Goal: Task Accomplishment & Management: Complete application form

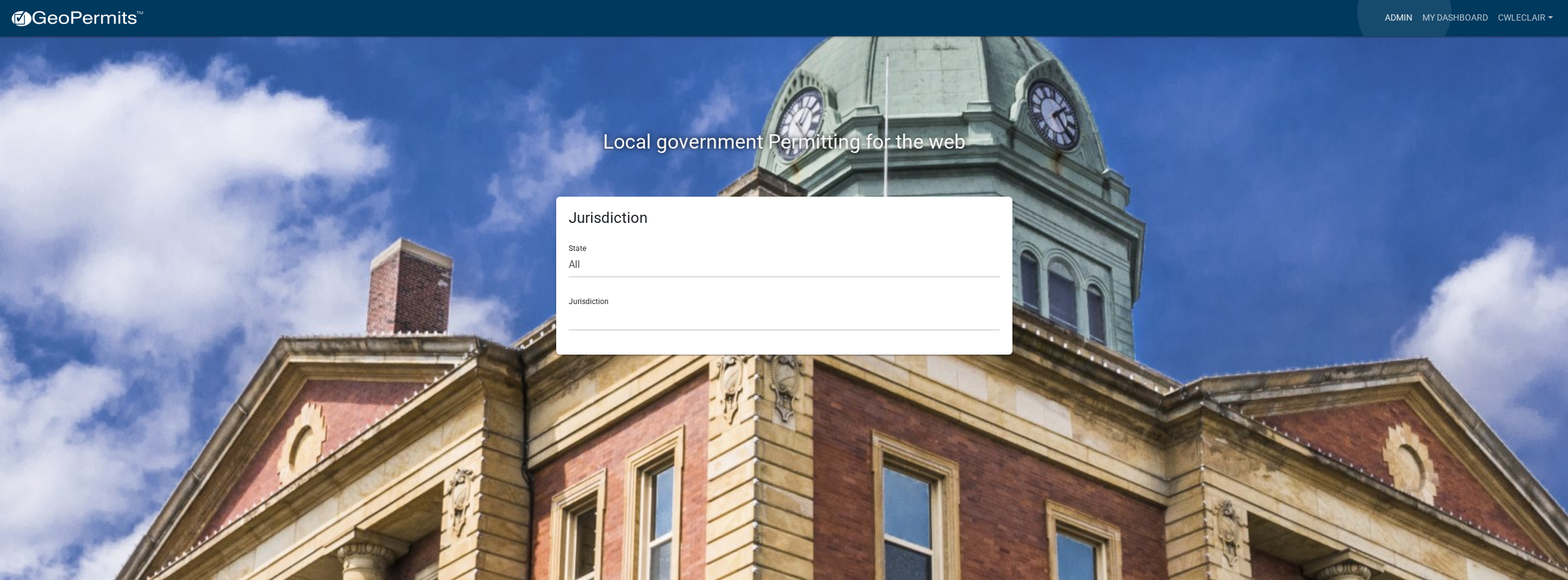
click at [1404, 12] on link "Admin" at bounding box center [1398, 18] width 38 height 24
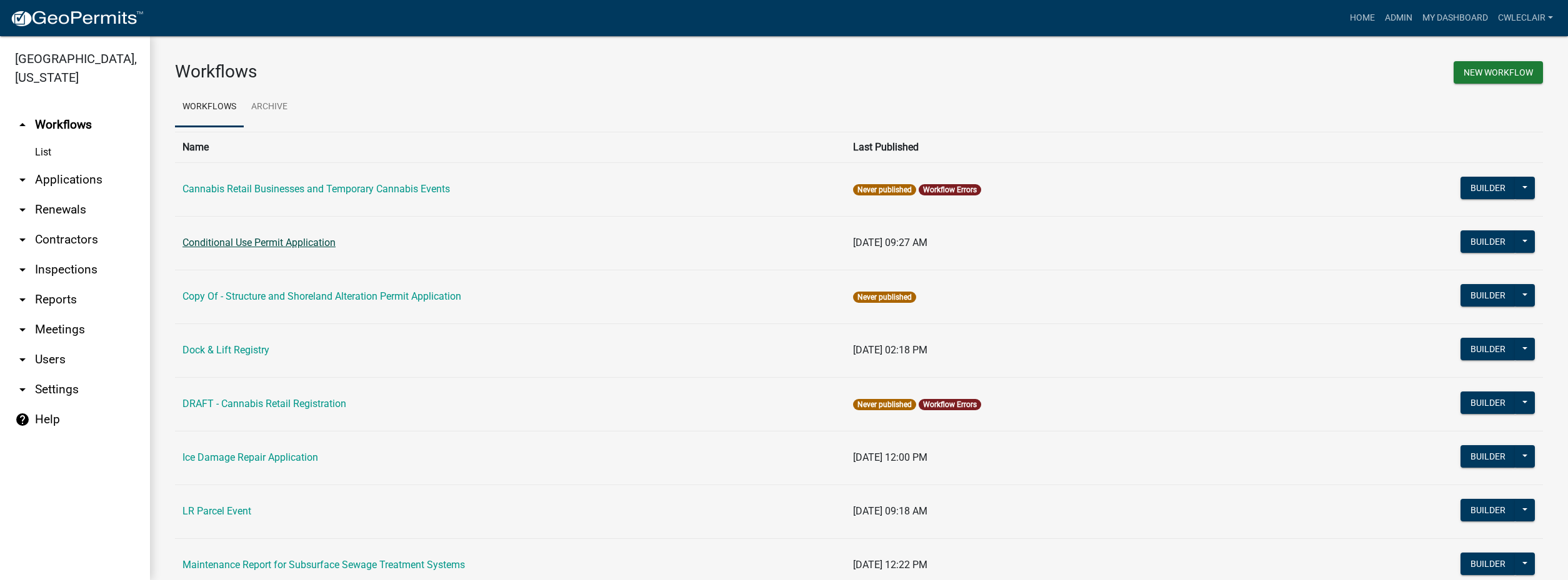
click at [226, 245] on link "Conditional Use Permit Application" at bounding box center [259, 243] width 153 height 12
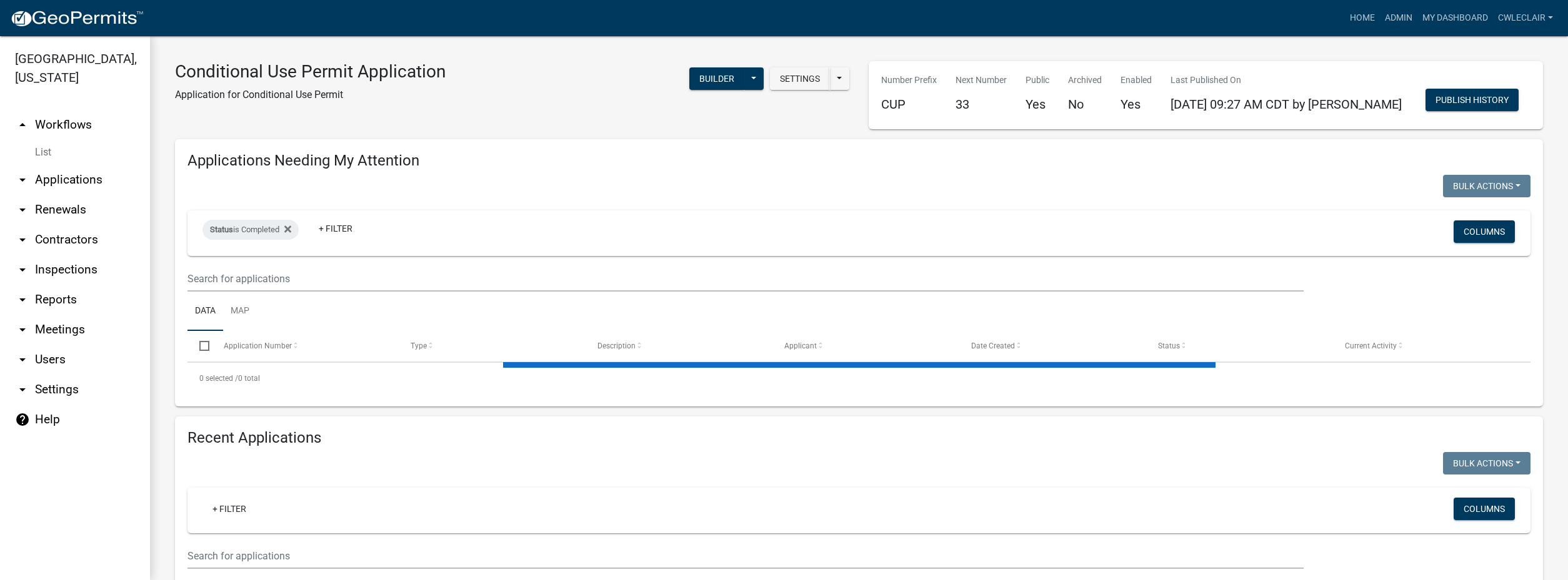
select select "3: 100"
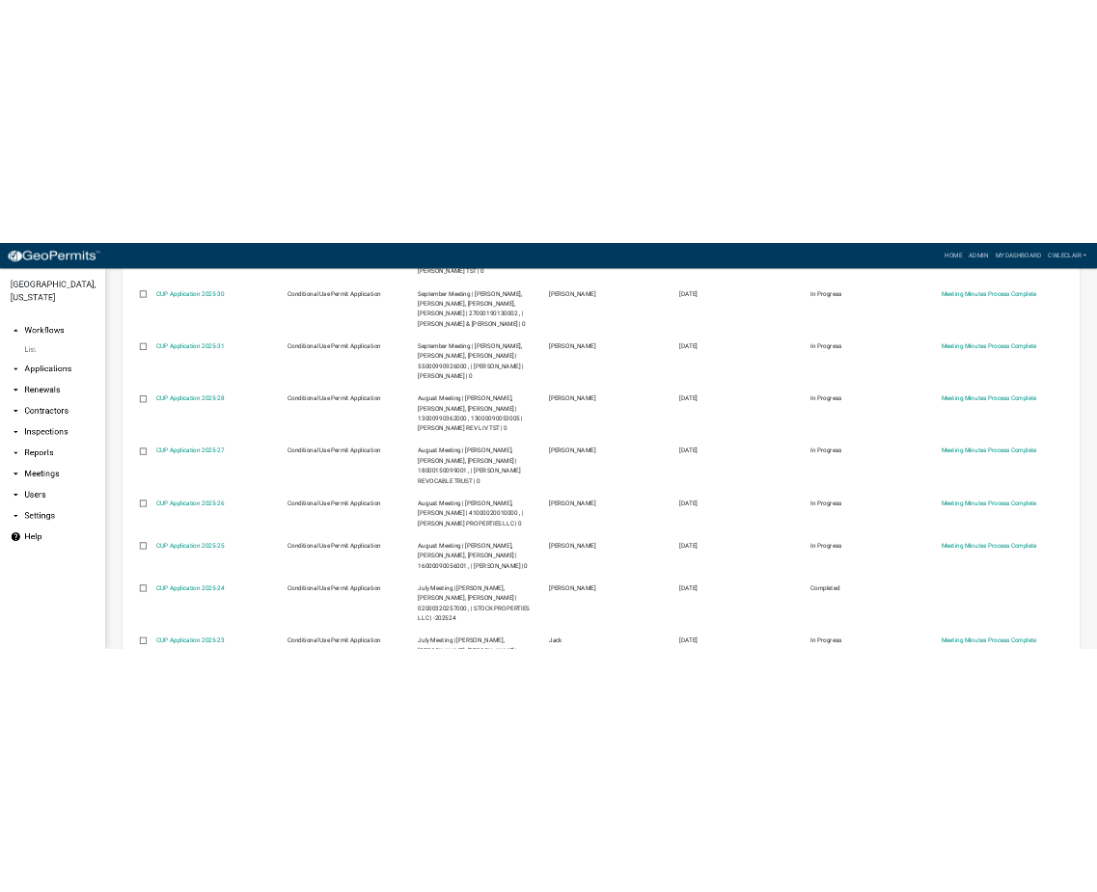
scroll to position [1237, 0]
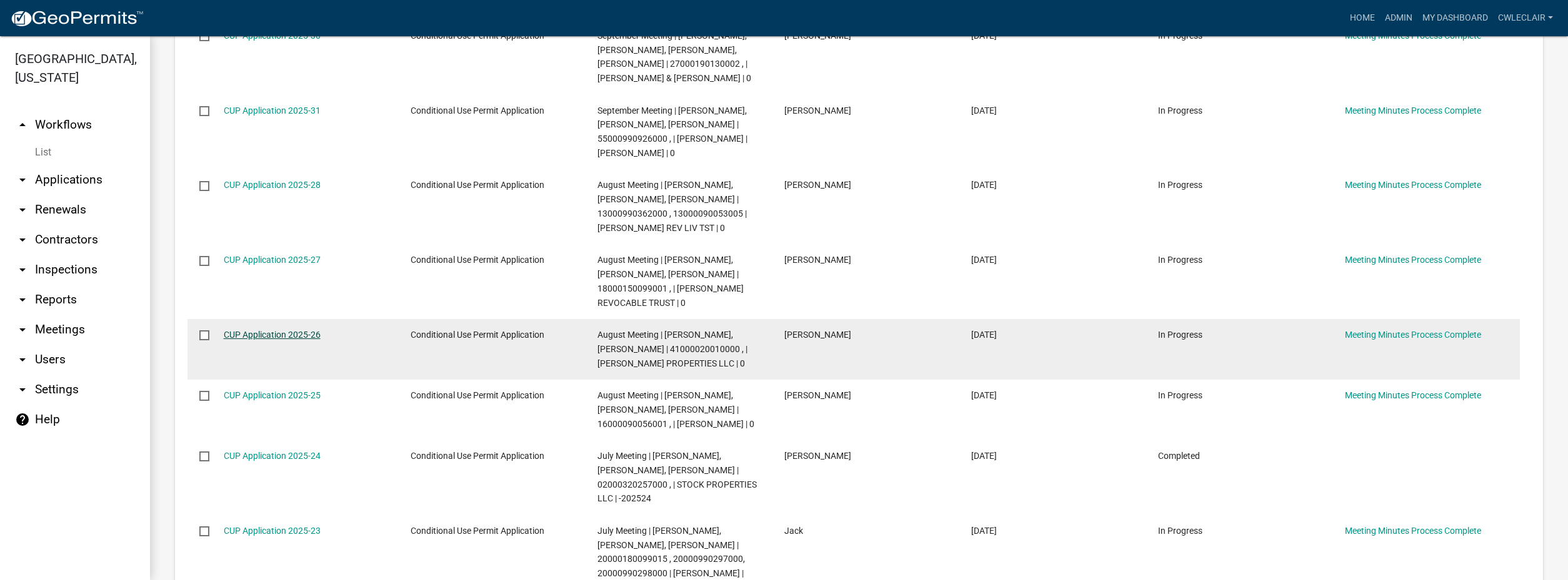
click at [273, 335] on link "CUP Application 2025-26" at bounding box center [272, 334] width 97 height 10
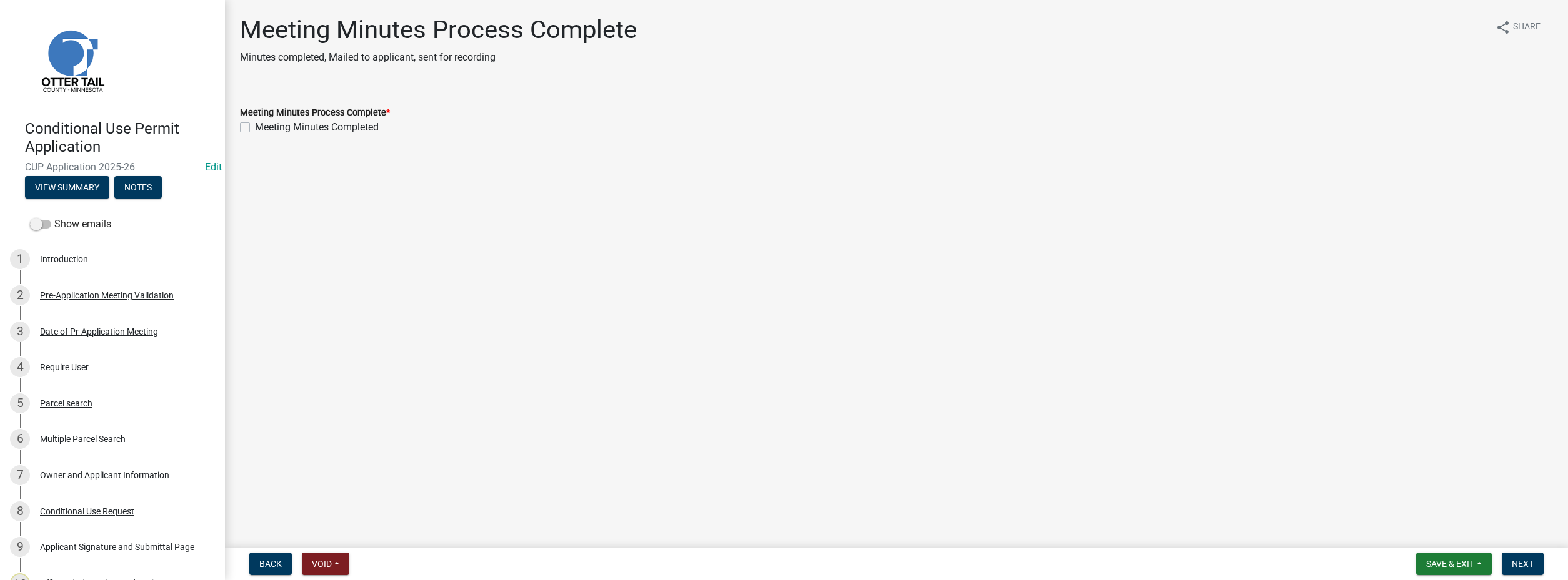
click at [255, 128] on label "Meeting Minutes Completed" at bounding box center [317, 127] width 124 height 15
click at [255, 128] on input "Meeting Minutes Completed" at bounding box center [259, 124] width 8 height 8
checkbox input "true"
click at [1532, 561] on span "Next" at bounding box center [1523, 563] width 22 height 10
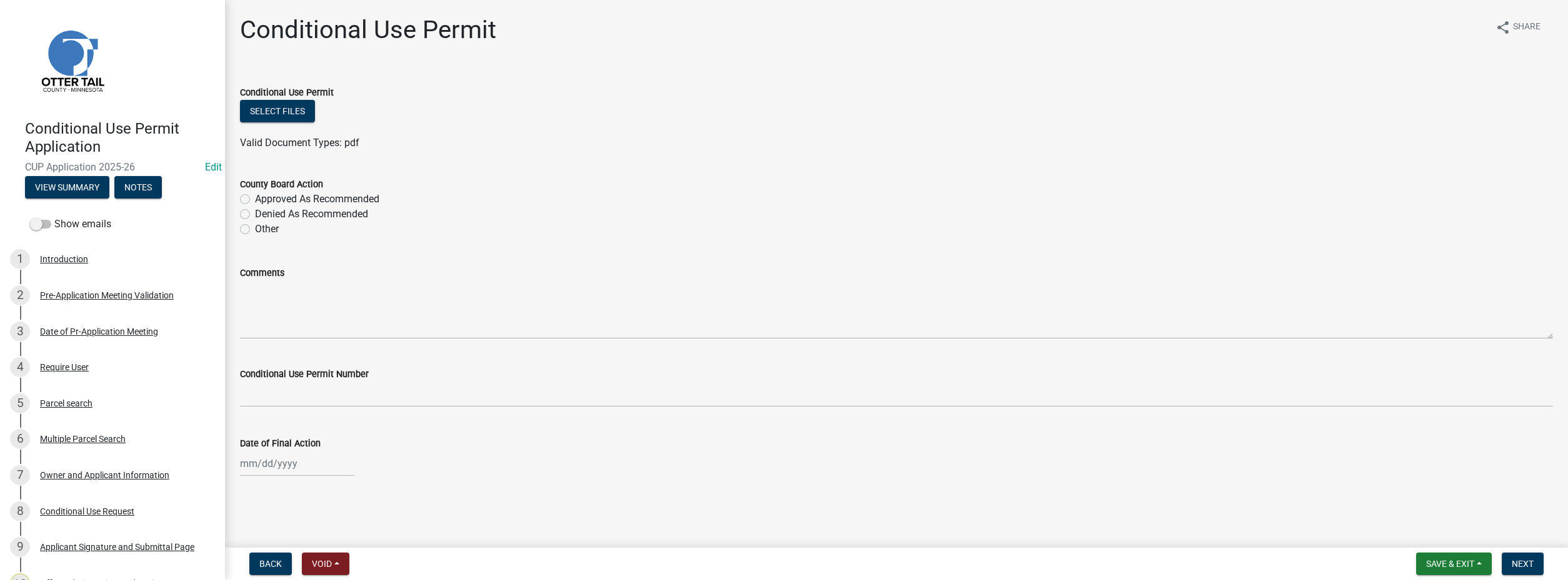
click at [255, 199] on label "Approved As Recommended" at bounding box center [317, 199] width 124 height 15
click at [255, 199] on input "Approved As Recommended" at bounding box center [259, 195] width 8 height 8
radio input "true"
click at [255, 228] on label "Other" at bounding box center [267, 229] width 24 height 15
click at [255, 228] on input "Other" at bounding box center [259, 225] width 8 height 8
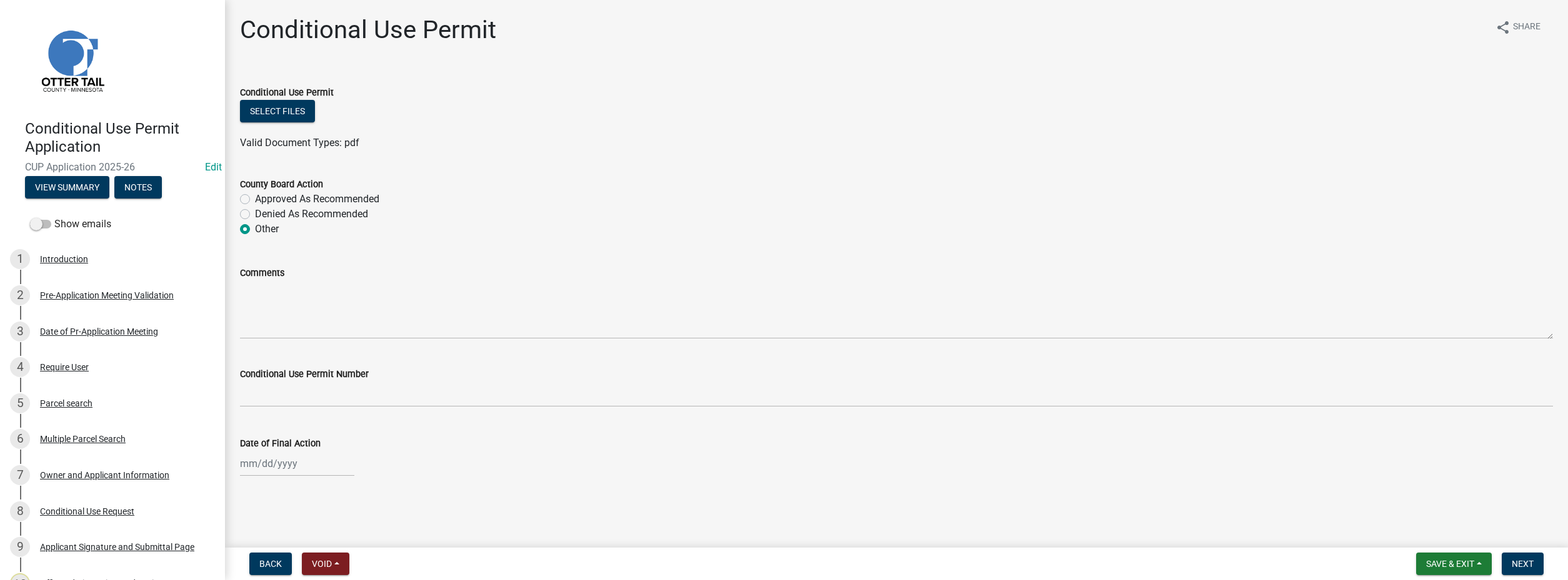
radio input "true"
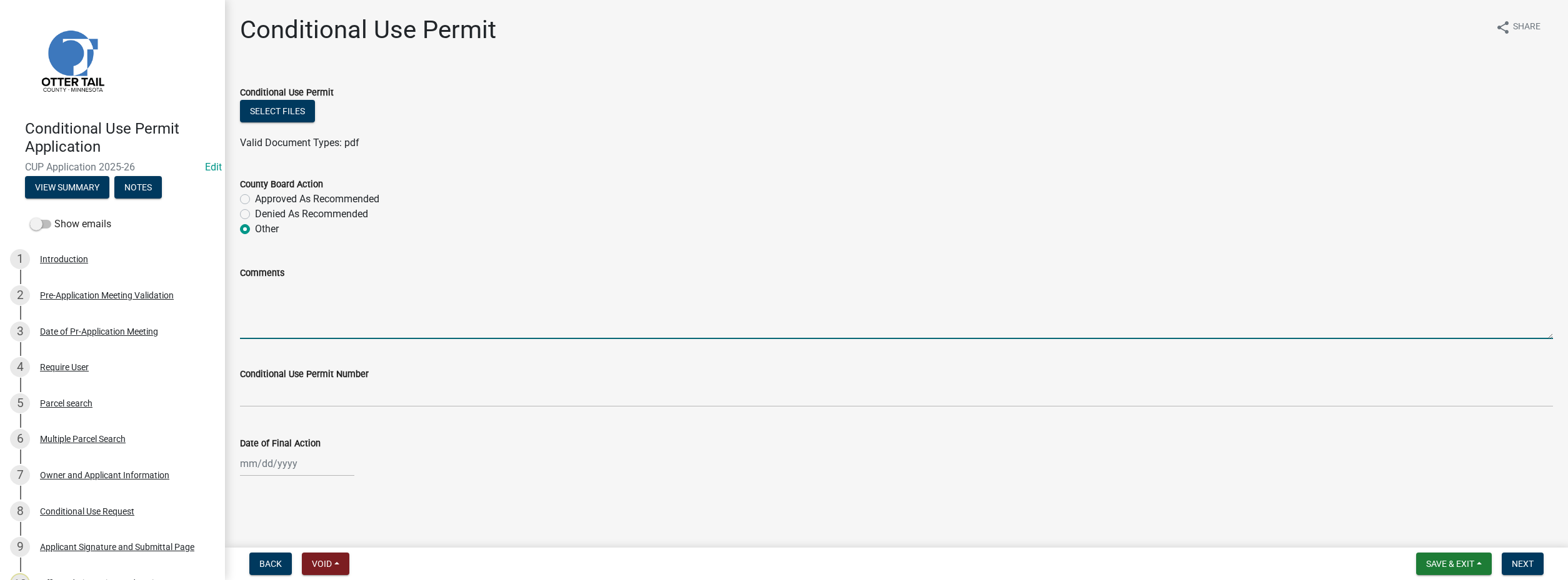
click at [271, 303] on textarea "Comments" at bounding box center [896, 309] width 1313 height 59
type textarea "D"
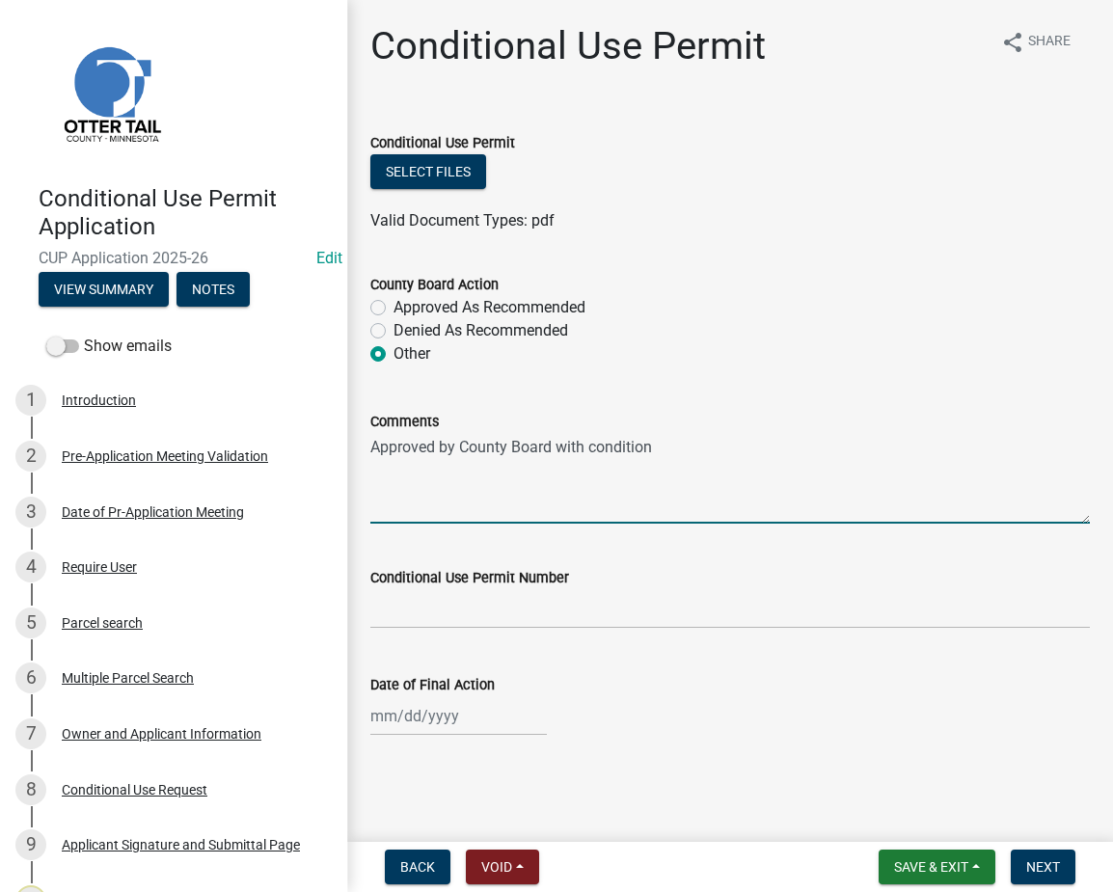
click at [659, 439] on textarea "Approved by County Board with condition" at bounding box center [730, 478] width 720 height 91
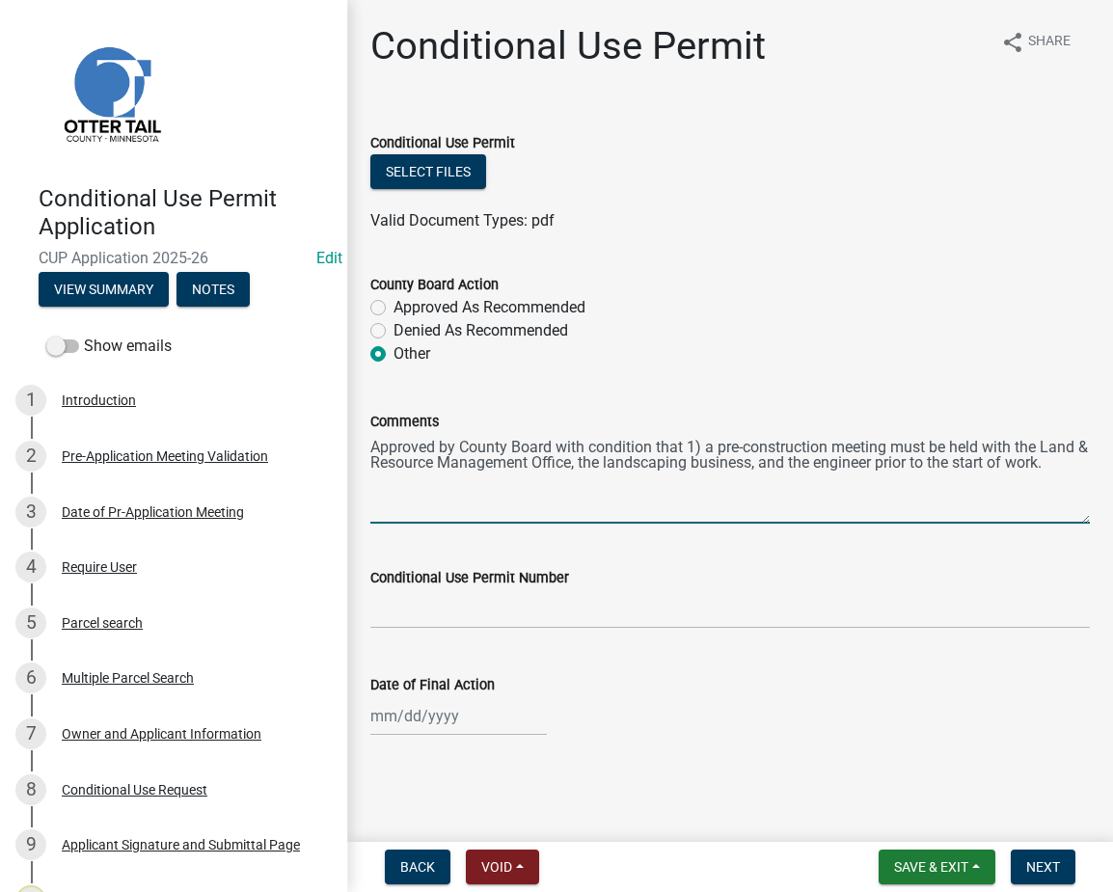
click at [1066, 470] on textarea "Approved by County Board with condition that 1) a pre-construction meeting must…" at bounding box center [730, 478] width 720 height 91
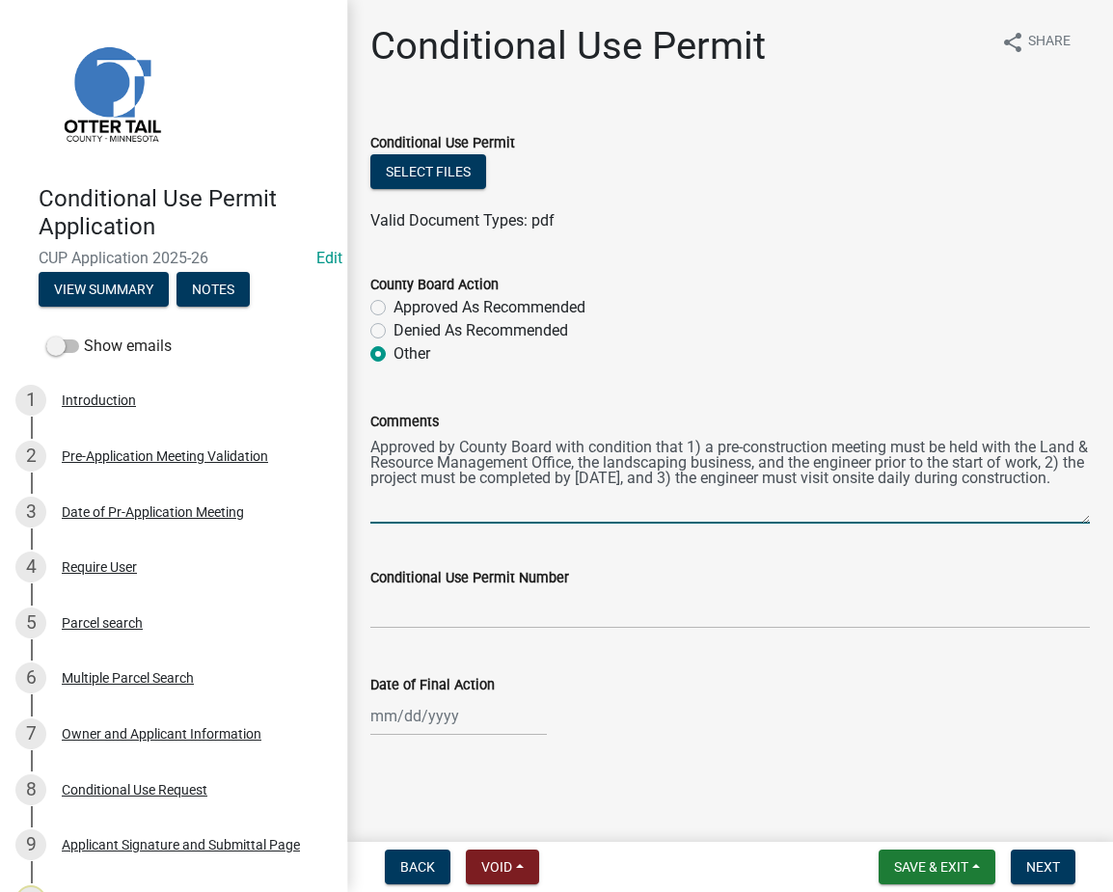
type textarea "Approved by County Board with condition that 1) a pre-construction meeting must…"
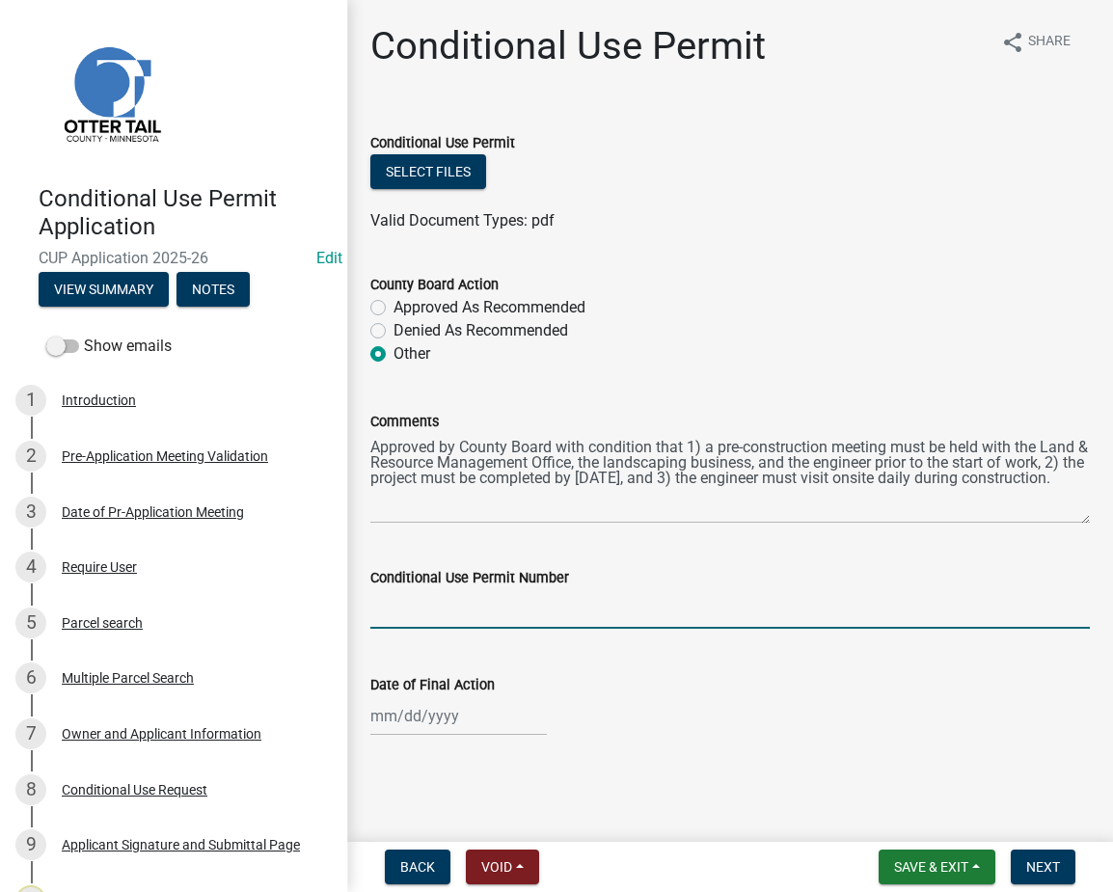
click at [546, 615] on input "text" at bounding box center [730, 609] width 720 height 40
click at [382, 717] on input "Date of Final Action" at bounding box center [458, 717] width 177 height 40
type input "-202526"
select select "9"
select select "2025"
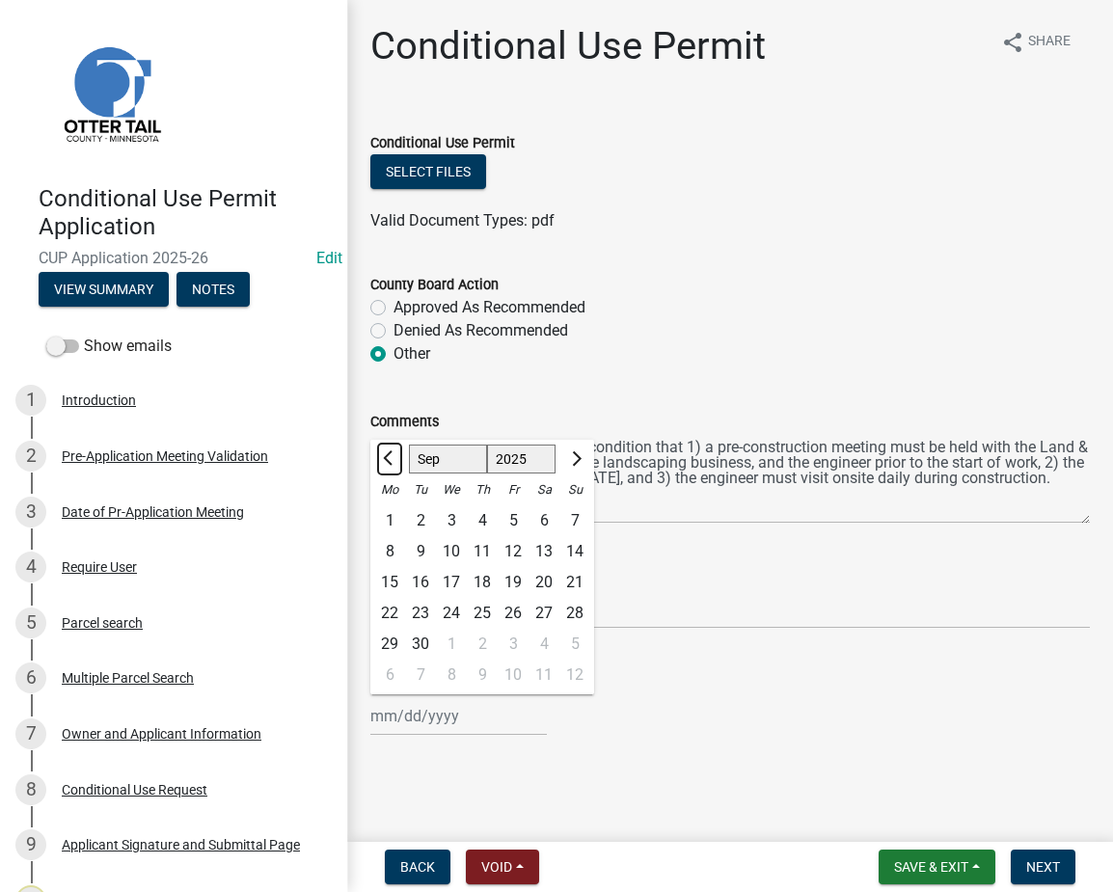
click at [393, 462] on span "Previous month" at bounding box center [390, 459] width 14 height 14
select select "8"
click at [417, 645] on div "26" at bounding box center [420, 644] width 31 height 31
type input "[DATE]"
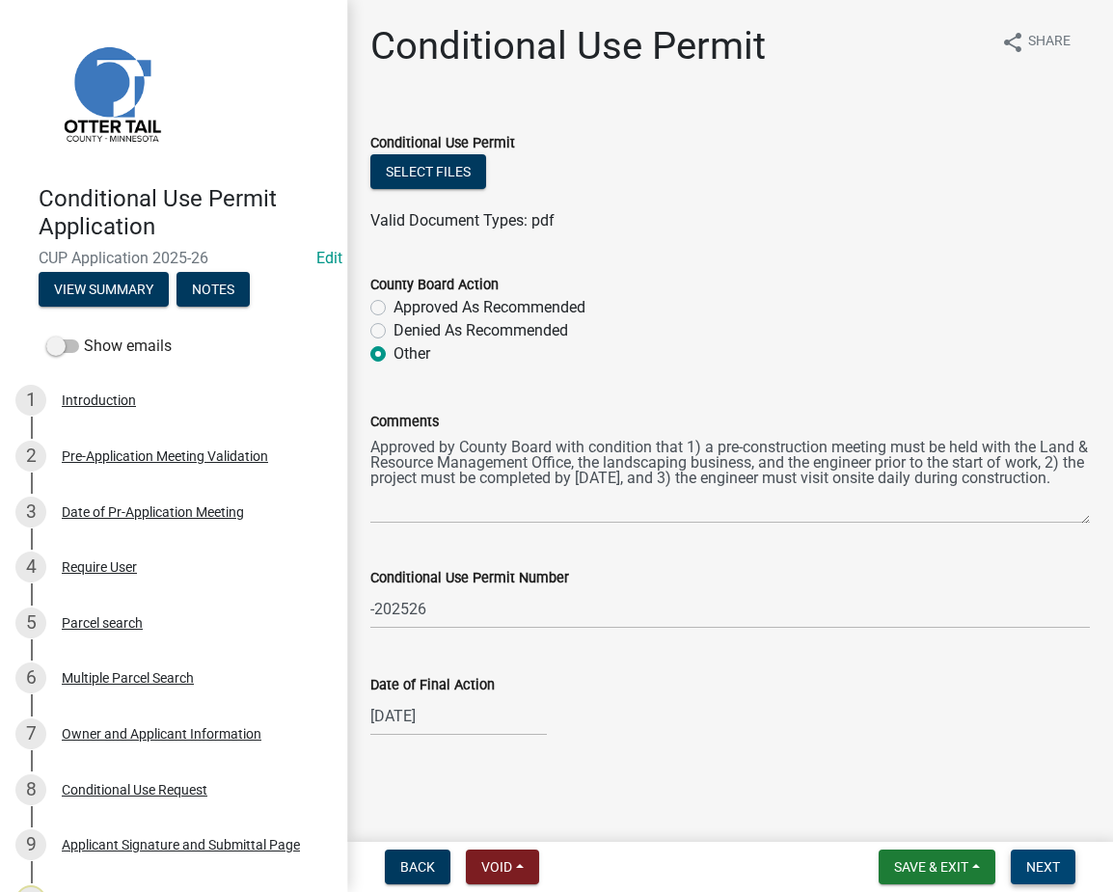
click at [1042, 861] on span "Next" at bounding box center [1044, 867] width 34 height 15
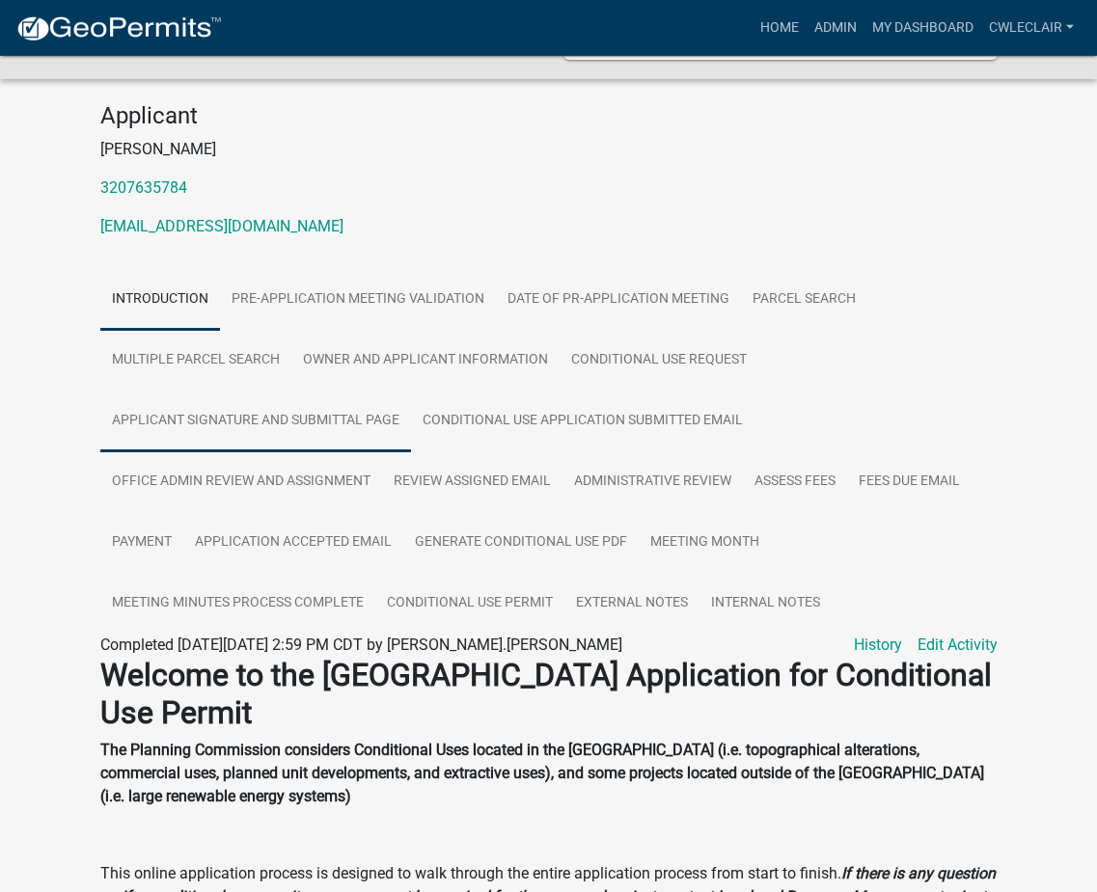
scroll to position [262, 0]
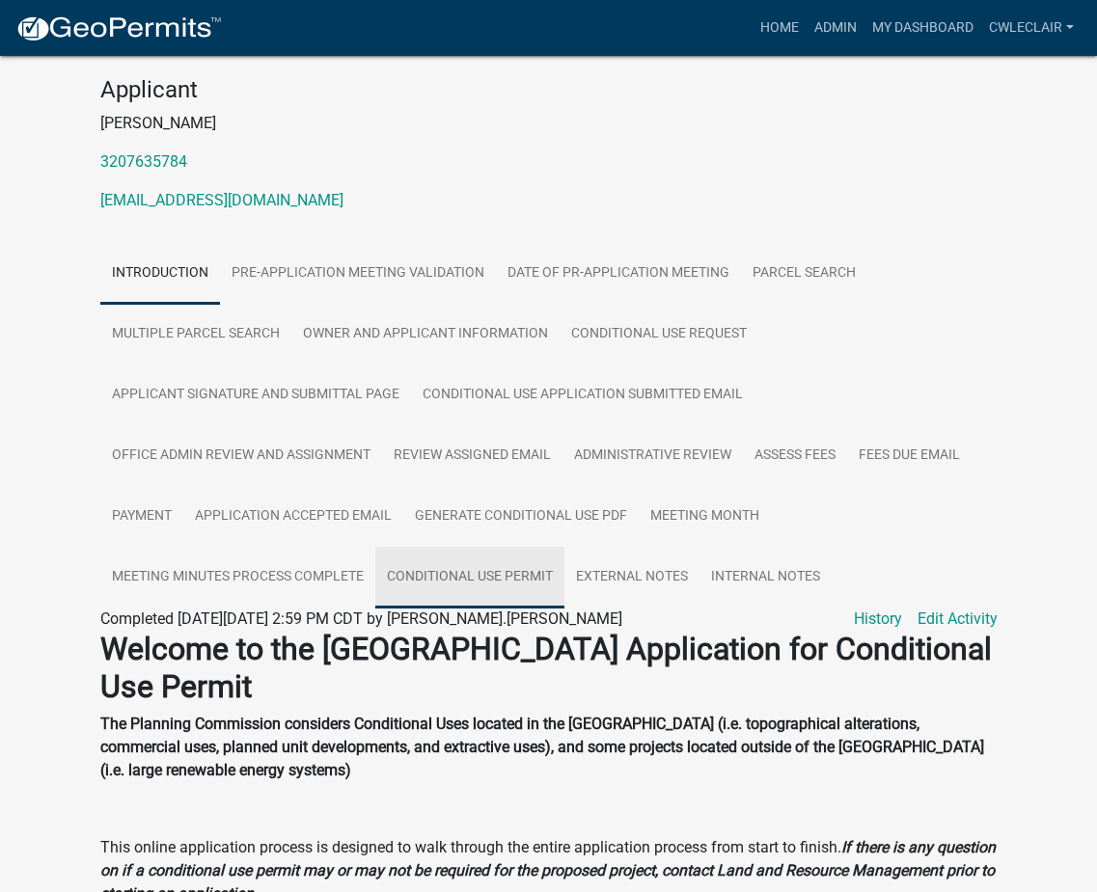
click at [481, 547] on link "Conditional Use Permit" at bounding box center [469, 578] width 189 height 62
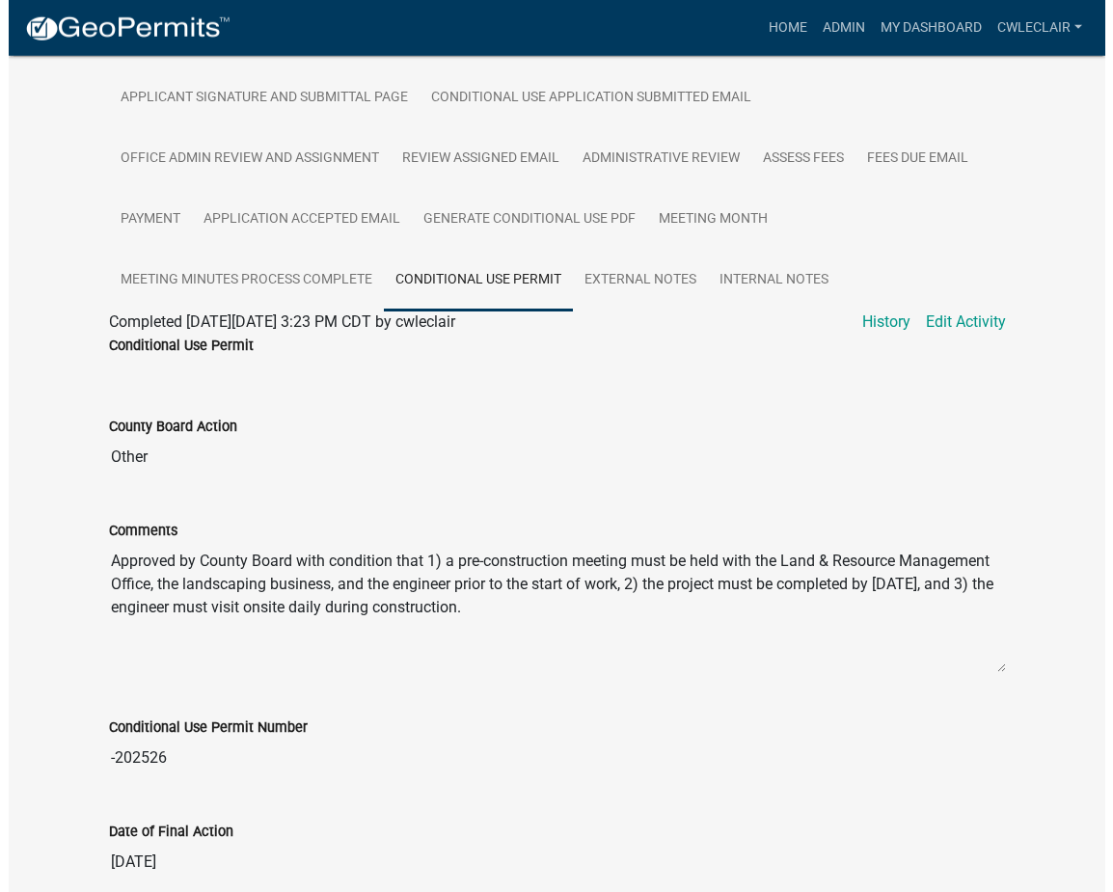
scroll to position [605, 0]
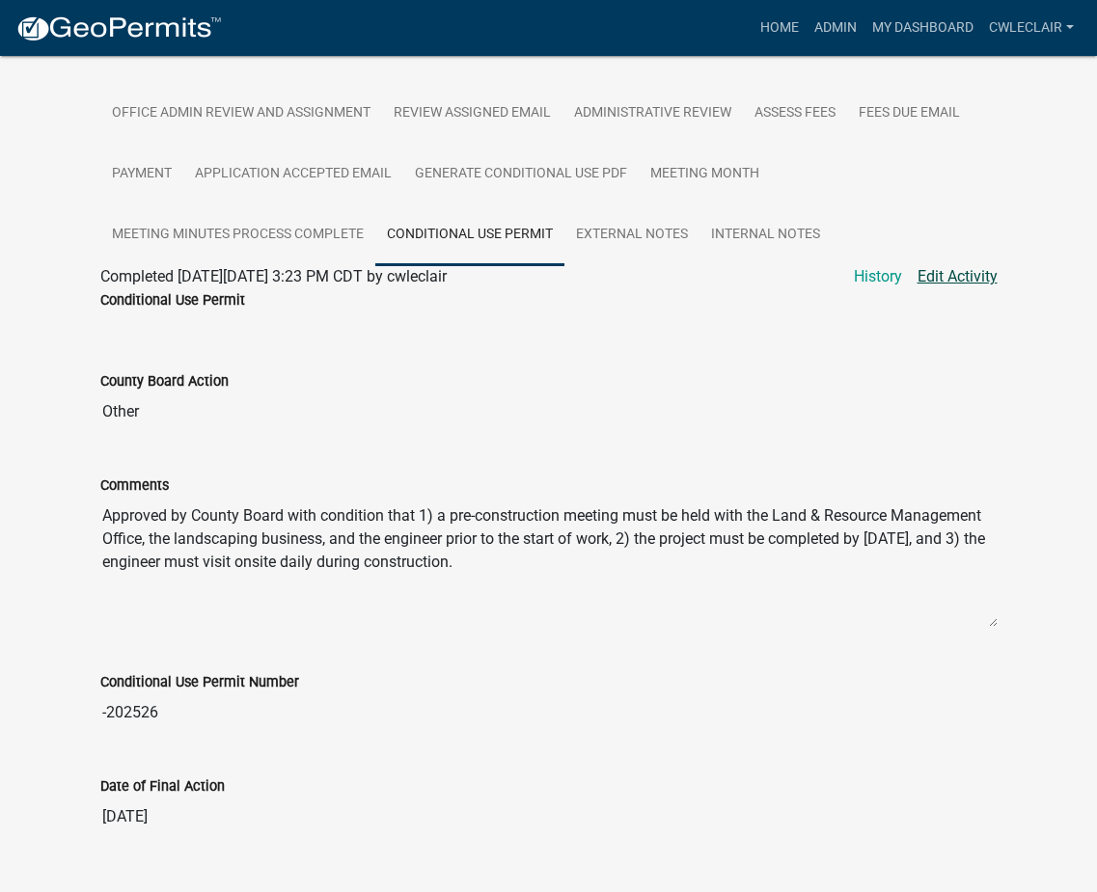
click at [950, 265] on link "Edit Activity" at bounding box center [958, 276] width 80 height 23
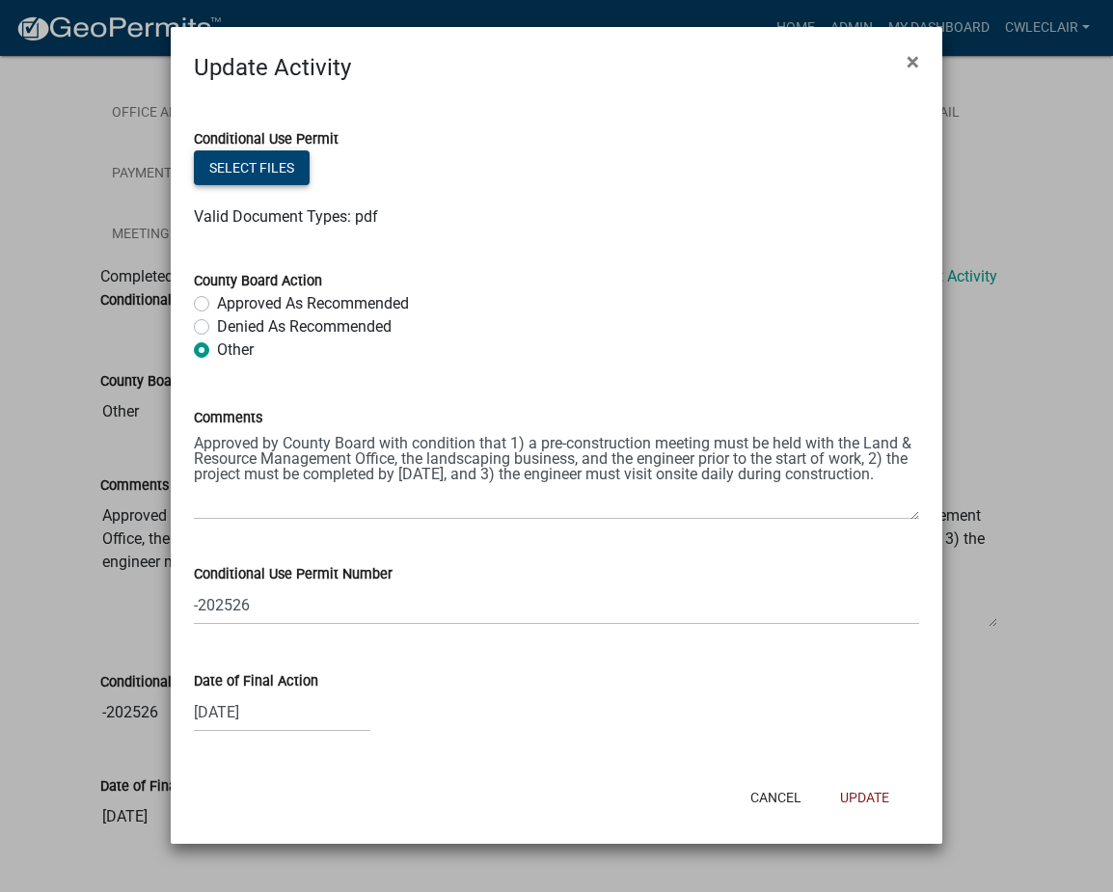
click at [264, 166] on button "Select files" at bounding box center [252, 168] width 116 height 35
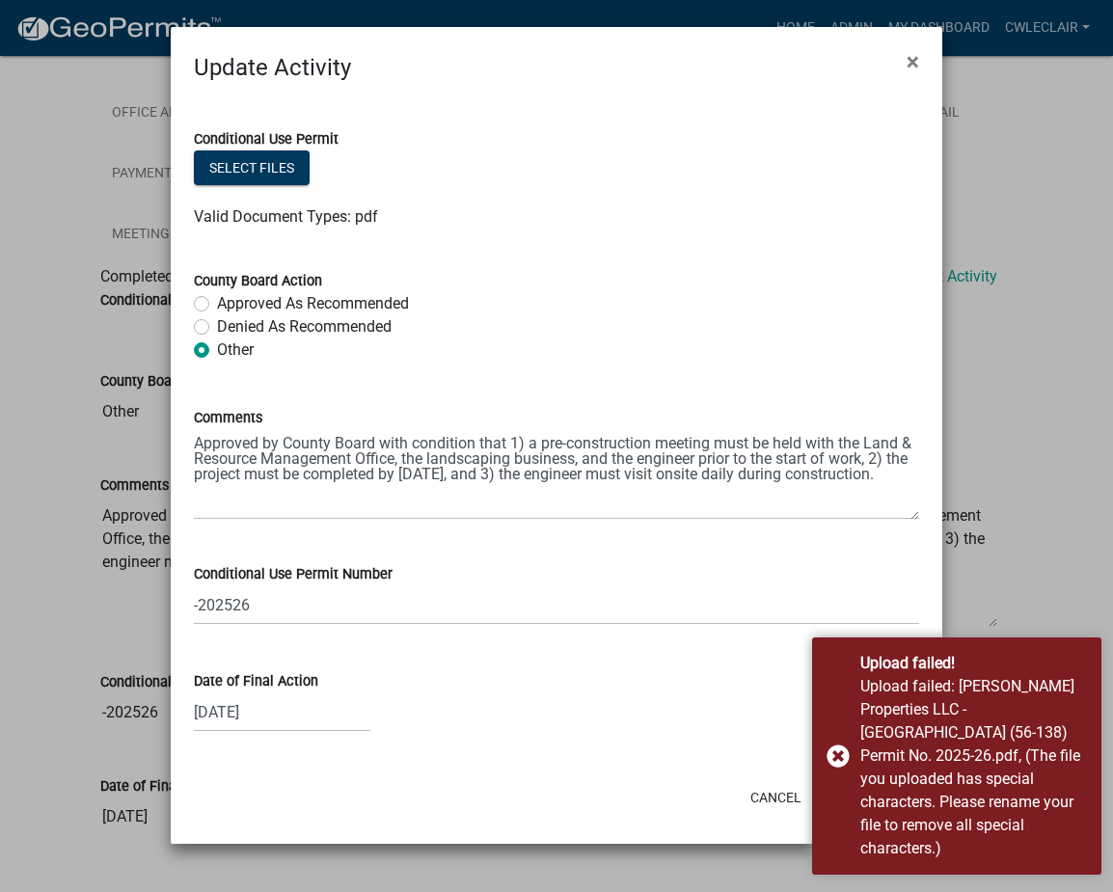
click at [474, 535] on div "Conditional Use Permit Number -202526" at bounding box center [557, 580] width 726 height 90
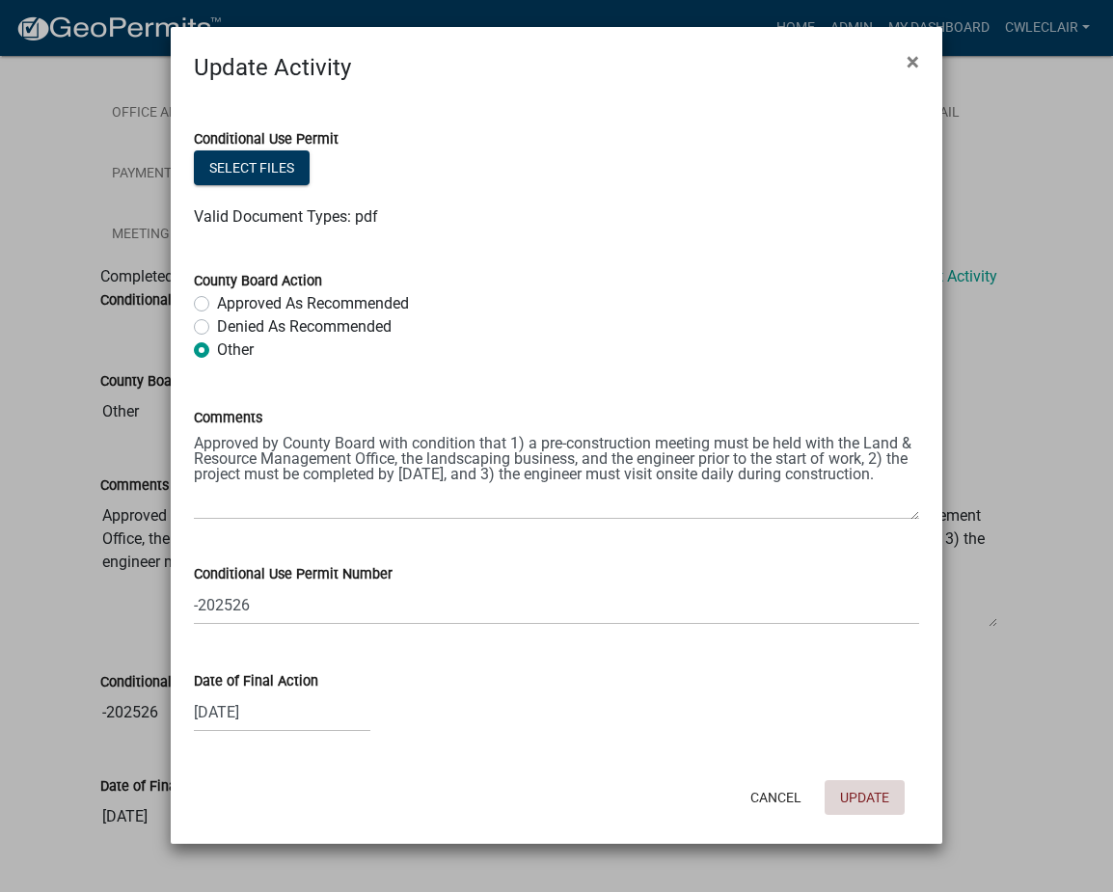
click at [872, 801] on button "Update" at bounding box center [865, 798] width 80 height 35
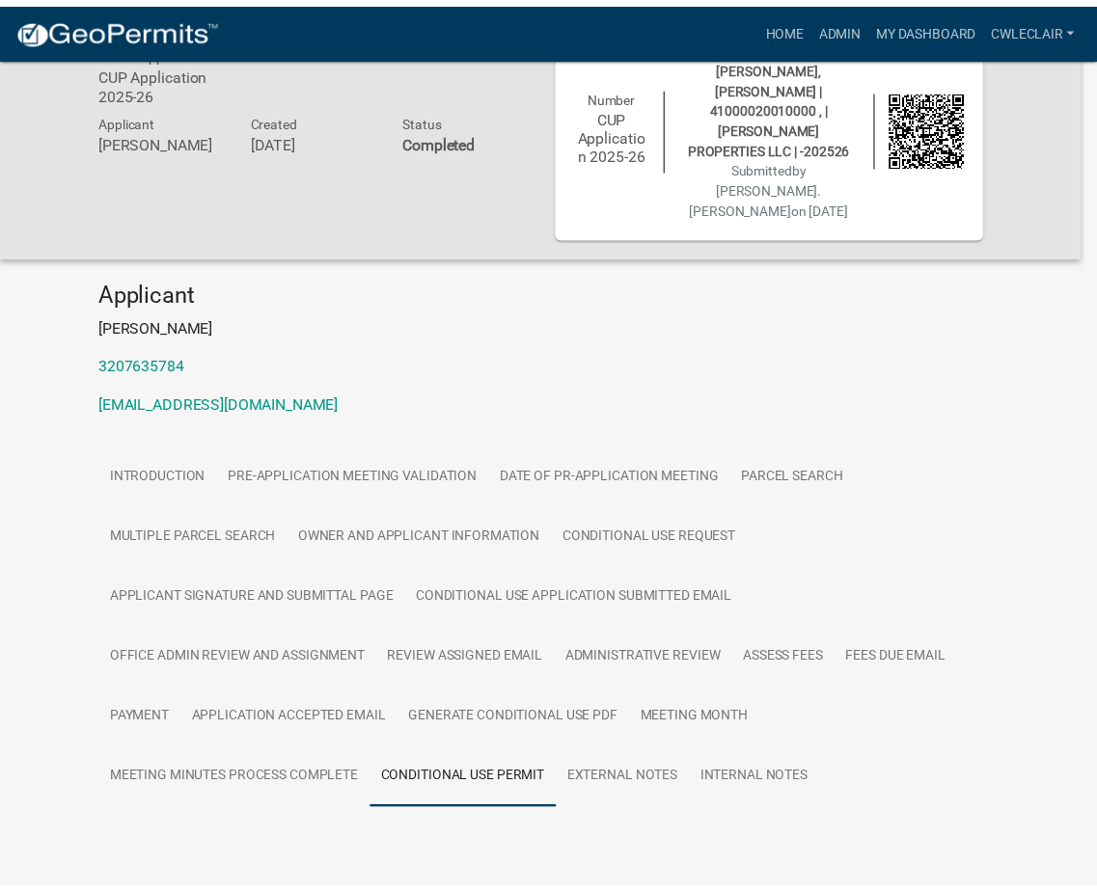
scroll to position [56, 0]
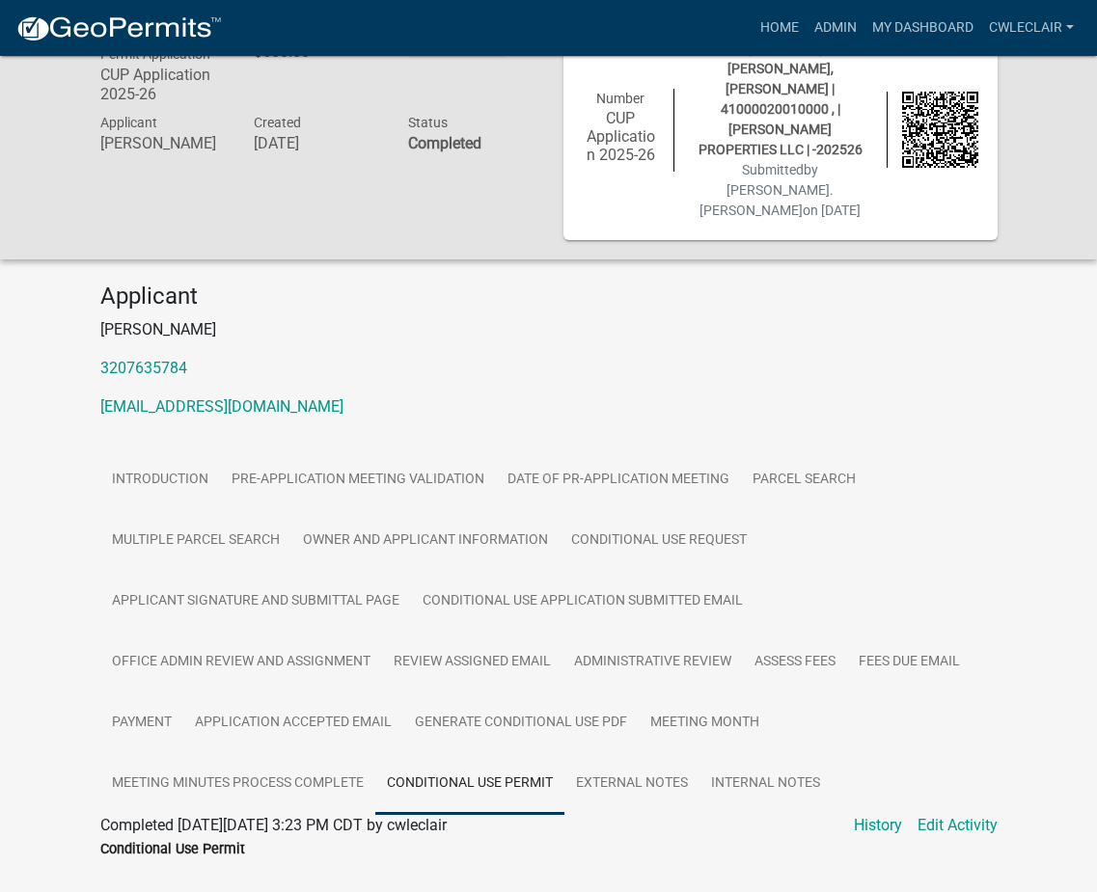
click at [473, 753] on link "Conditional Use Permit" at bounding box center [469, 784] width 189 height 62
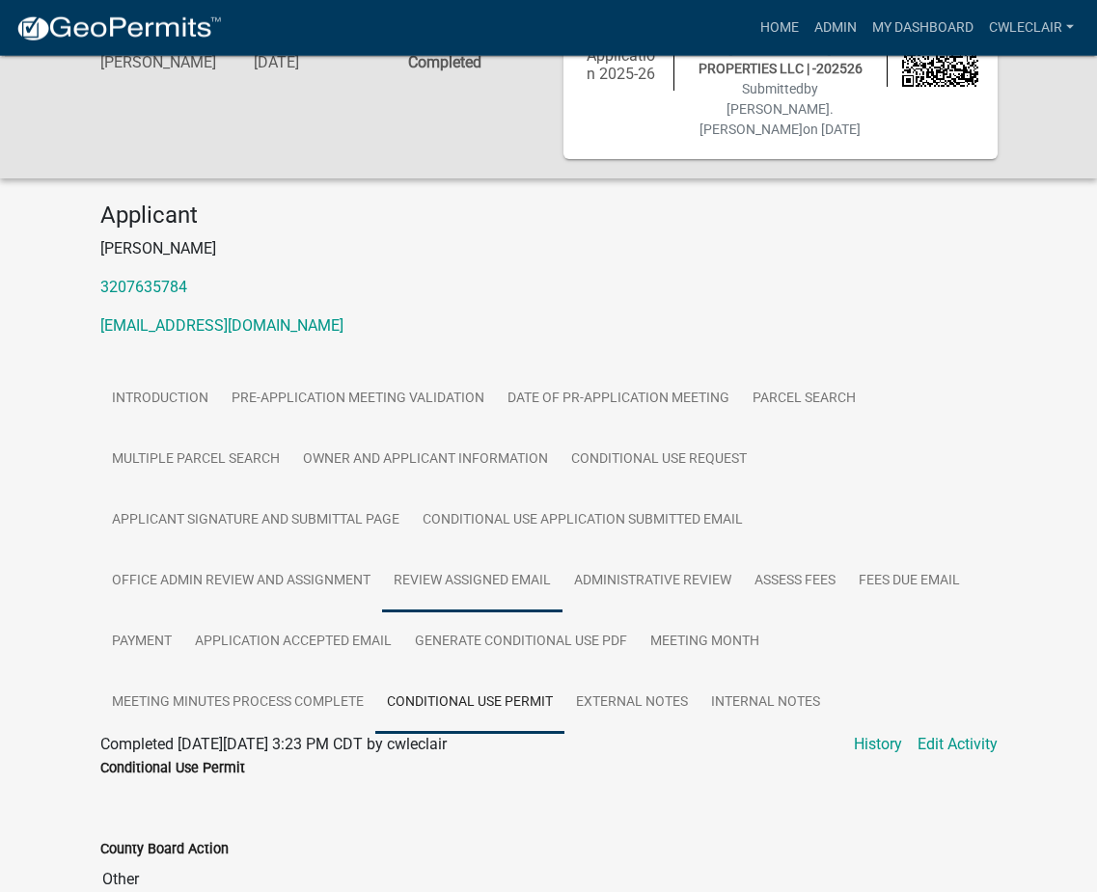
scroll to position [197, 0]
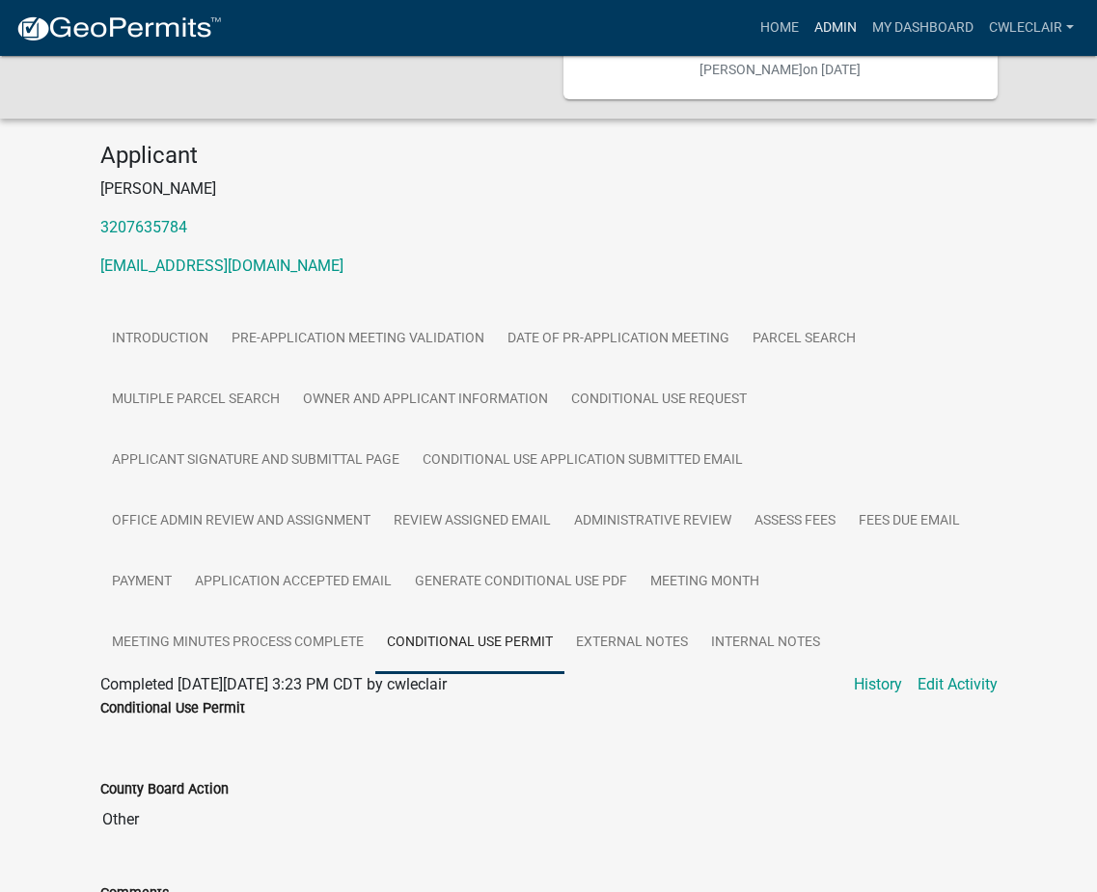
click at [817, 21] on link "Admin" at bounding box center [836, 28] width 58 height 37
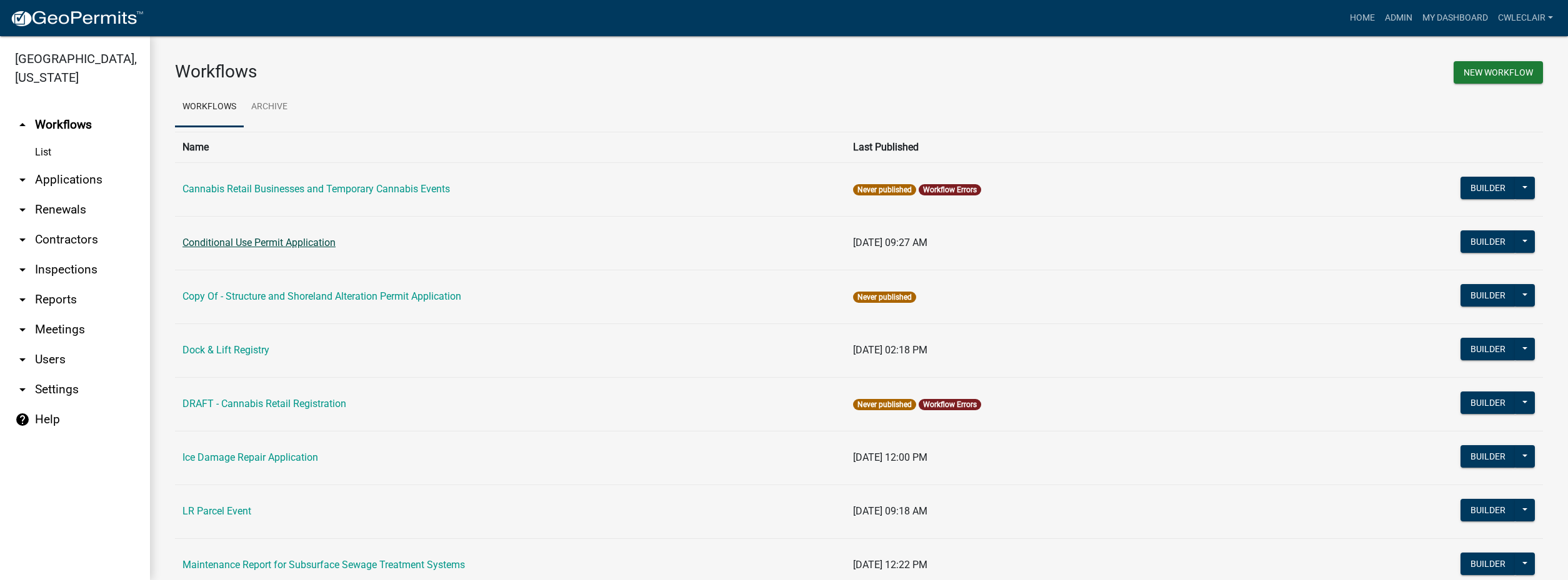
click at [291, 243] on link "Conditional Use Permit Application" at bounding box center [259, 243] width 153 height 12
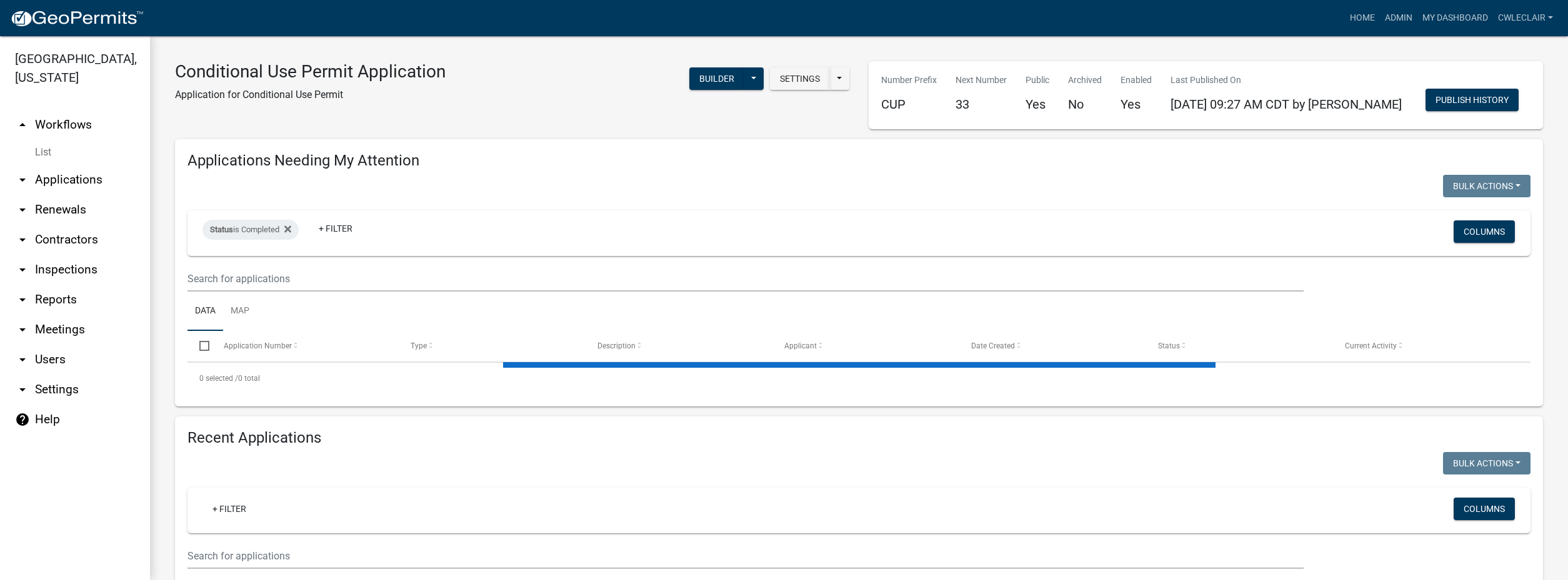
select select "3: 100"
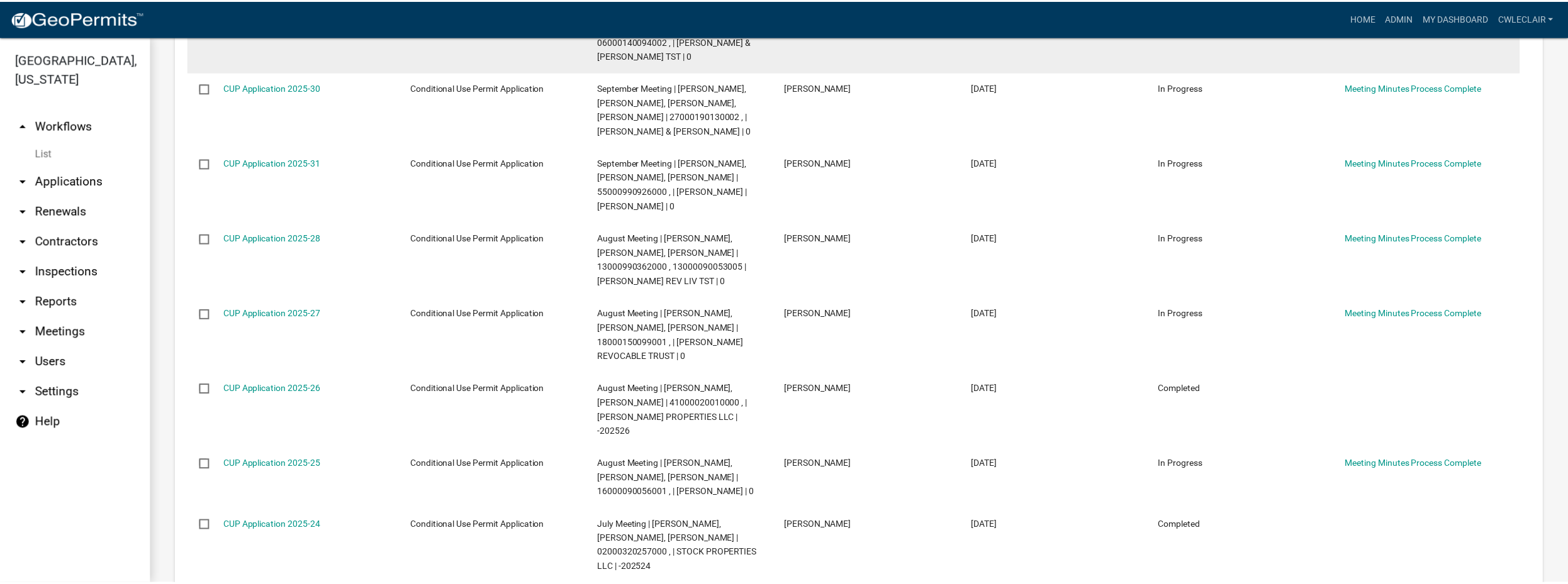
scroll to position [789, 0]
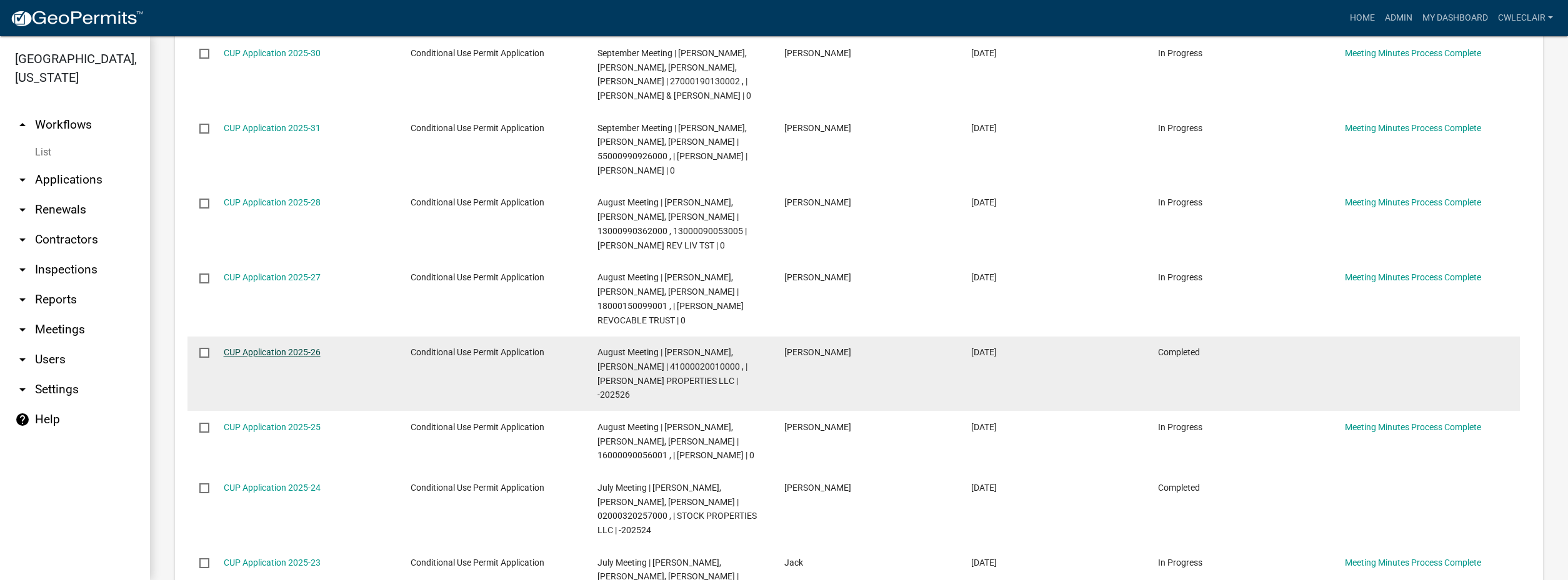
click at [272, 355] on link "CUP Application 2025-26" at bounding box center [272, 351] width 97 height 10
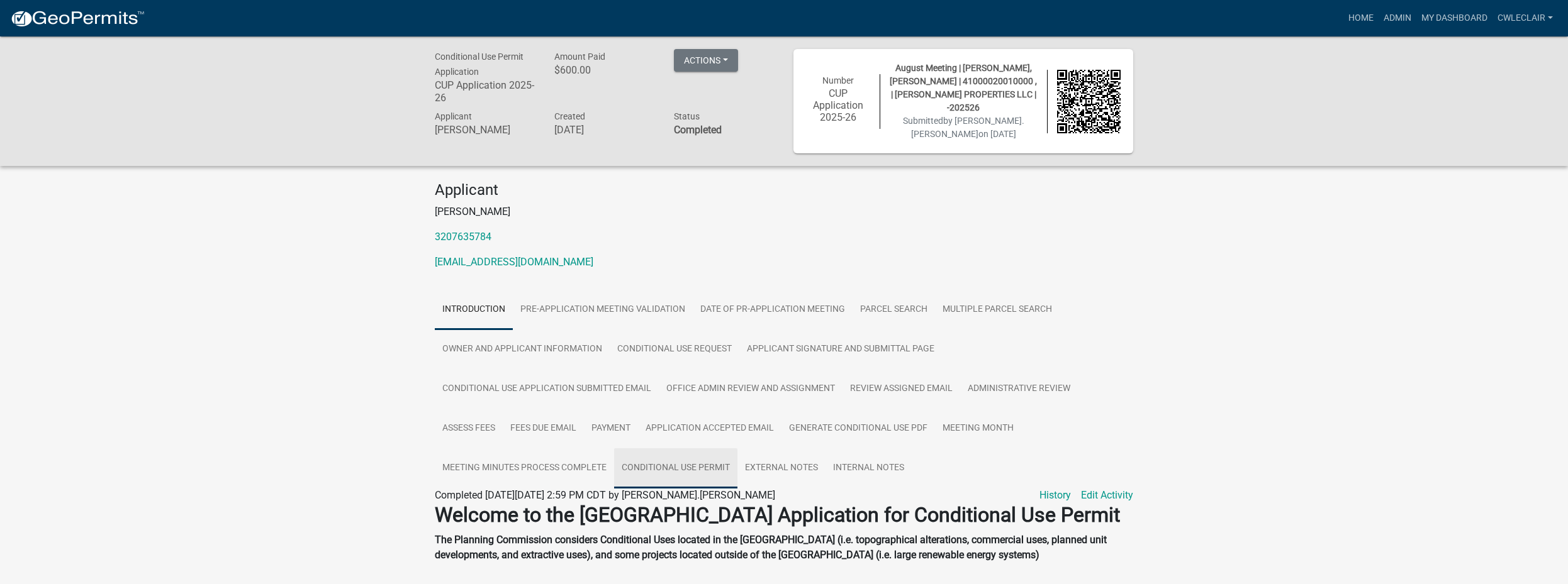
click at [655, 469] on link "Conditional Use Permit" at bounding box center [676, 469] width 123 height 40
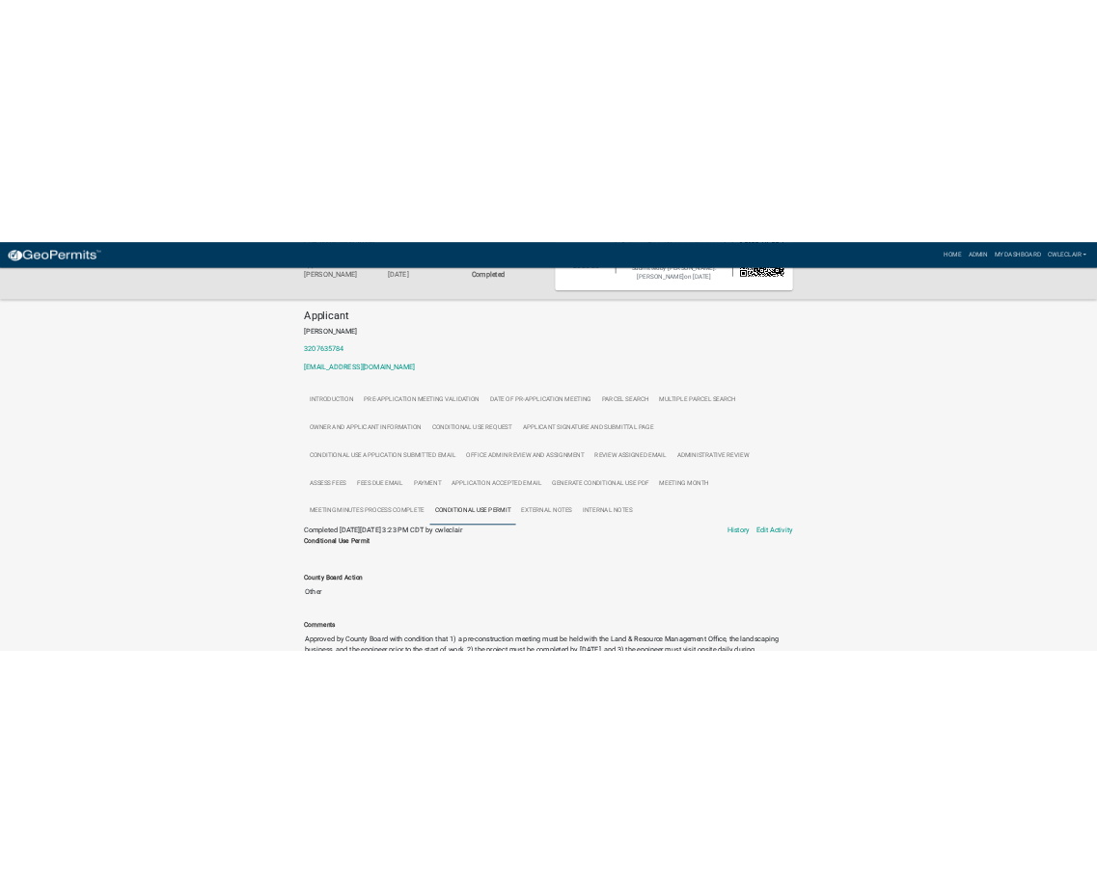
scroll to position [295, 0]
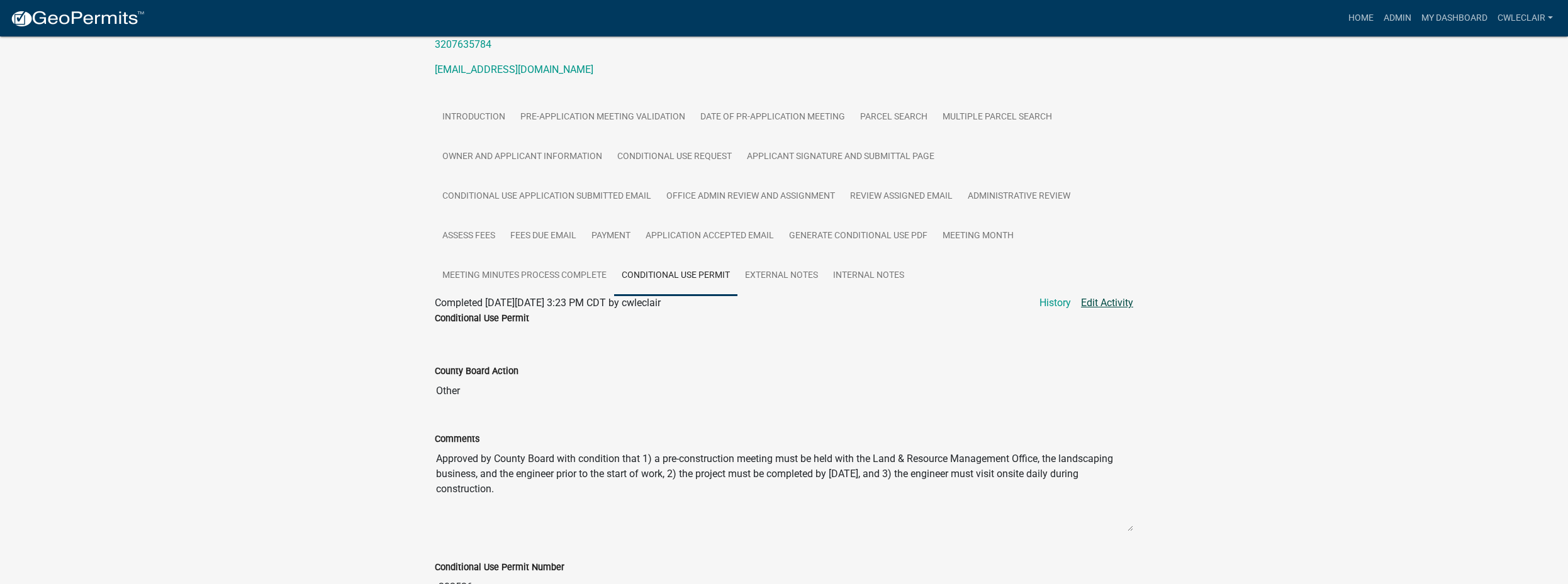
click at [1087, 302] on link "Edit Activity" at bounding box center [1107, 302] width 52 height 15
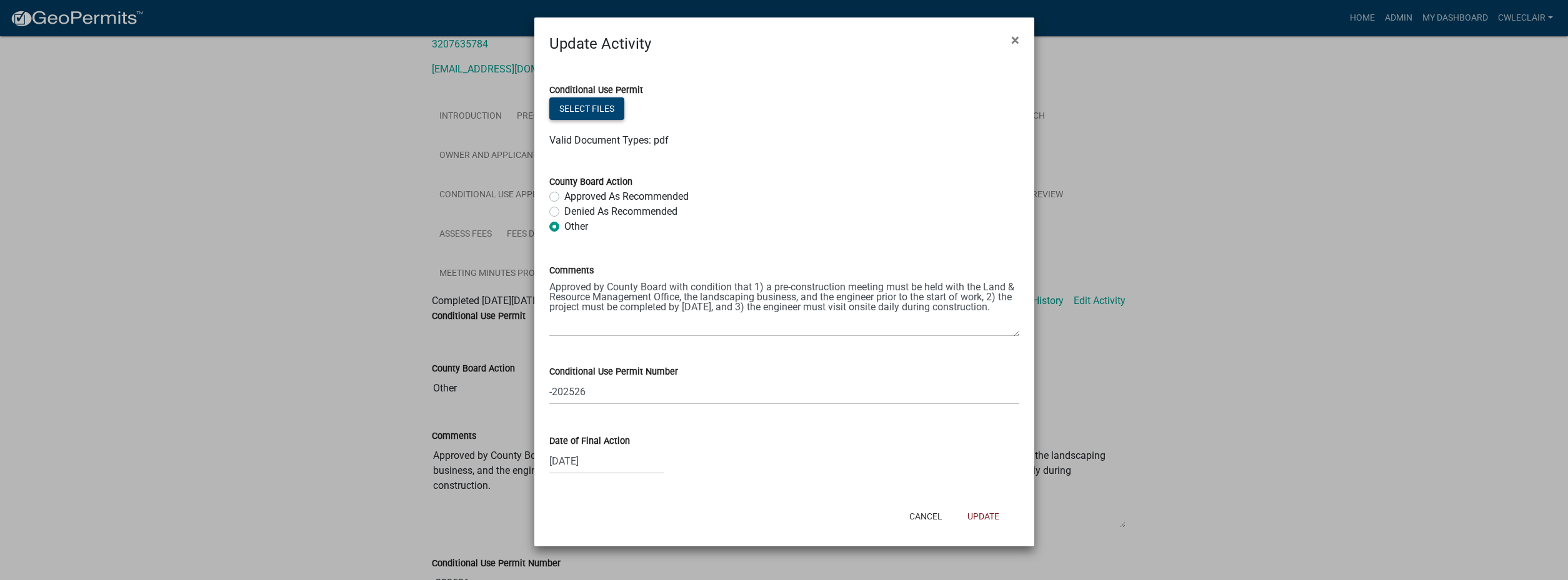
click at [582, 108] on button "Select files" at bounding box center [587, 109] width 75 height 23
drag, startPoint x: 790, startPoint y: 41, endPoint x: 1056, endPoint y: 27, distance: 266.4
click at [1056, 27] on ngb-modal-window "Update Activity × Conditional Use Permit Select files Valid Document Types: pdf…" at bounding box center [784, 290] width 1568 height 580
click at [576, 103] on button "Select files" at bounding box center [587, 109] width 75 height 23
click at [922, 518] on button "Cancel" at bounding box center [926, 517] width 53 height 23
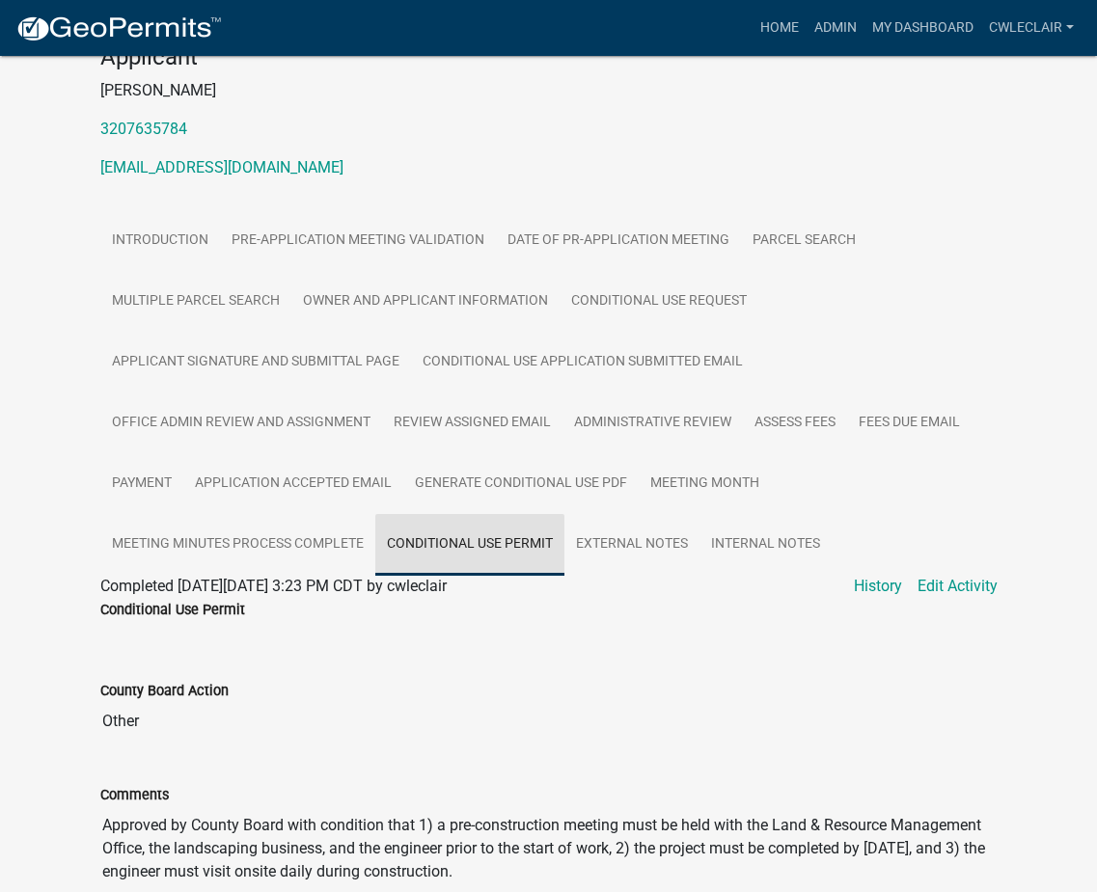
click at [472, 514] on link "Conditional Use Permit" at bounding box center [469, 545] width 189 height 62
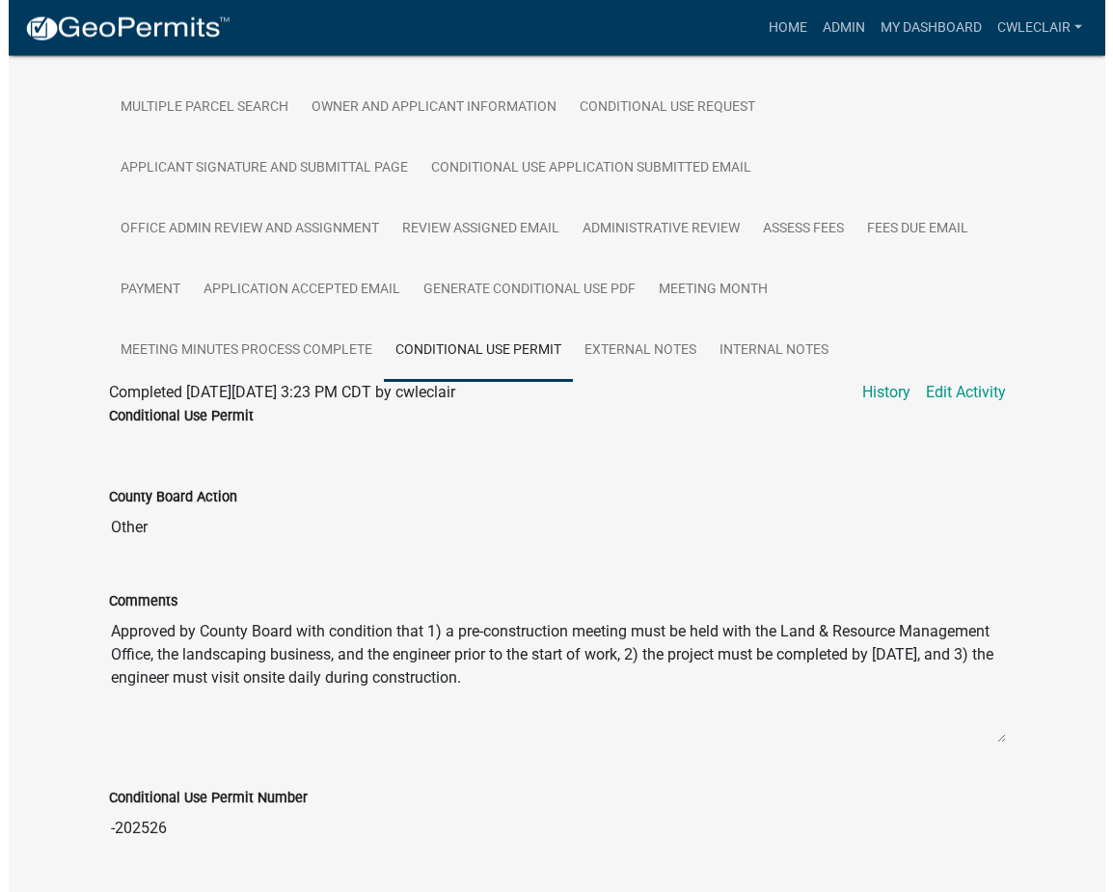
scroll to position [605, 0]
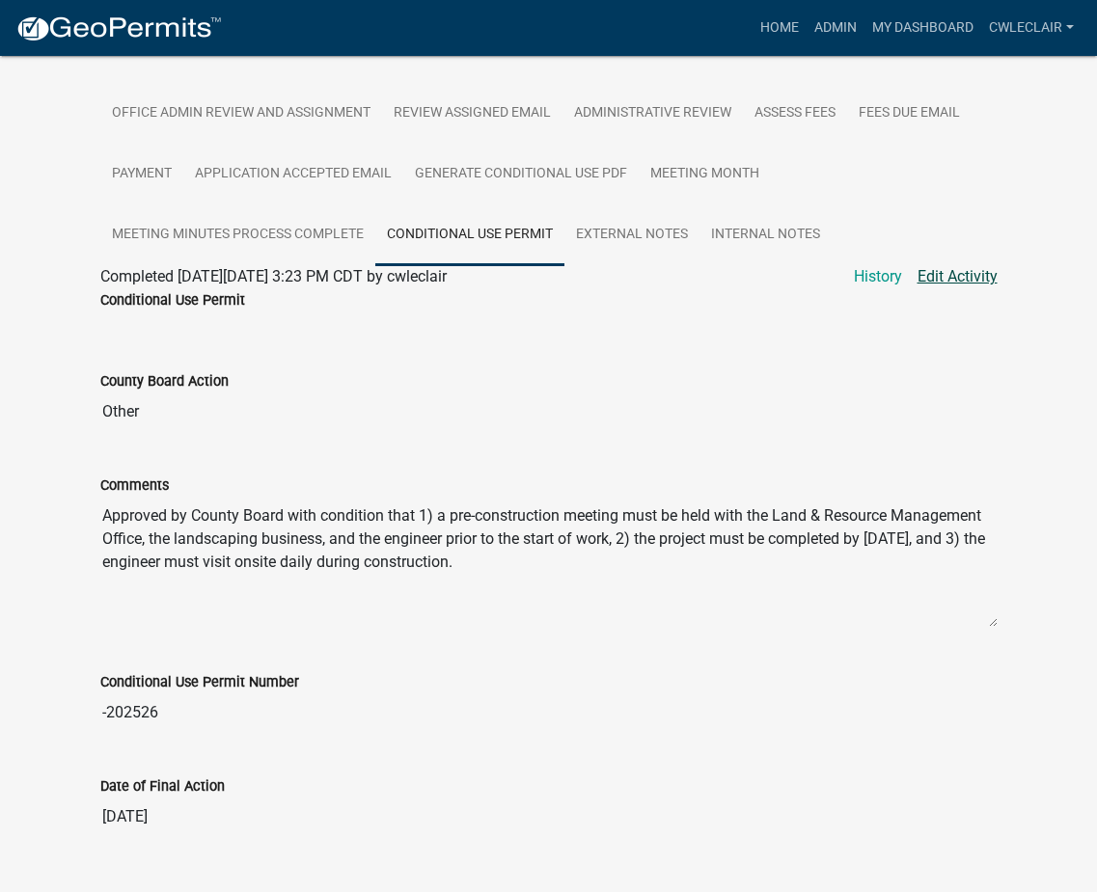
click at [952, 265] on link "Edit Activity" at bounding box center [958, 276] width 80 height 23
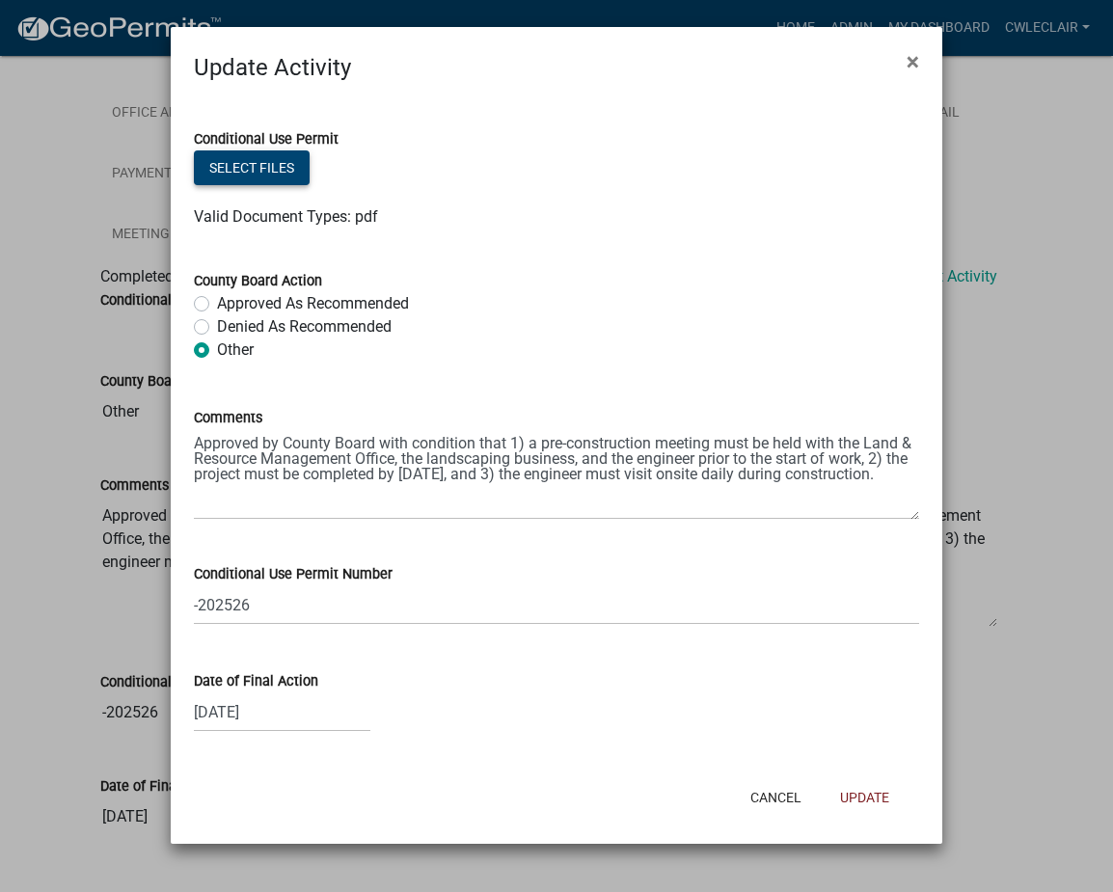
click at [247, 162] on button "Select files" at bounding box center [252, 168] width 116 height 35
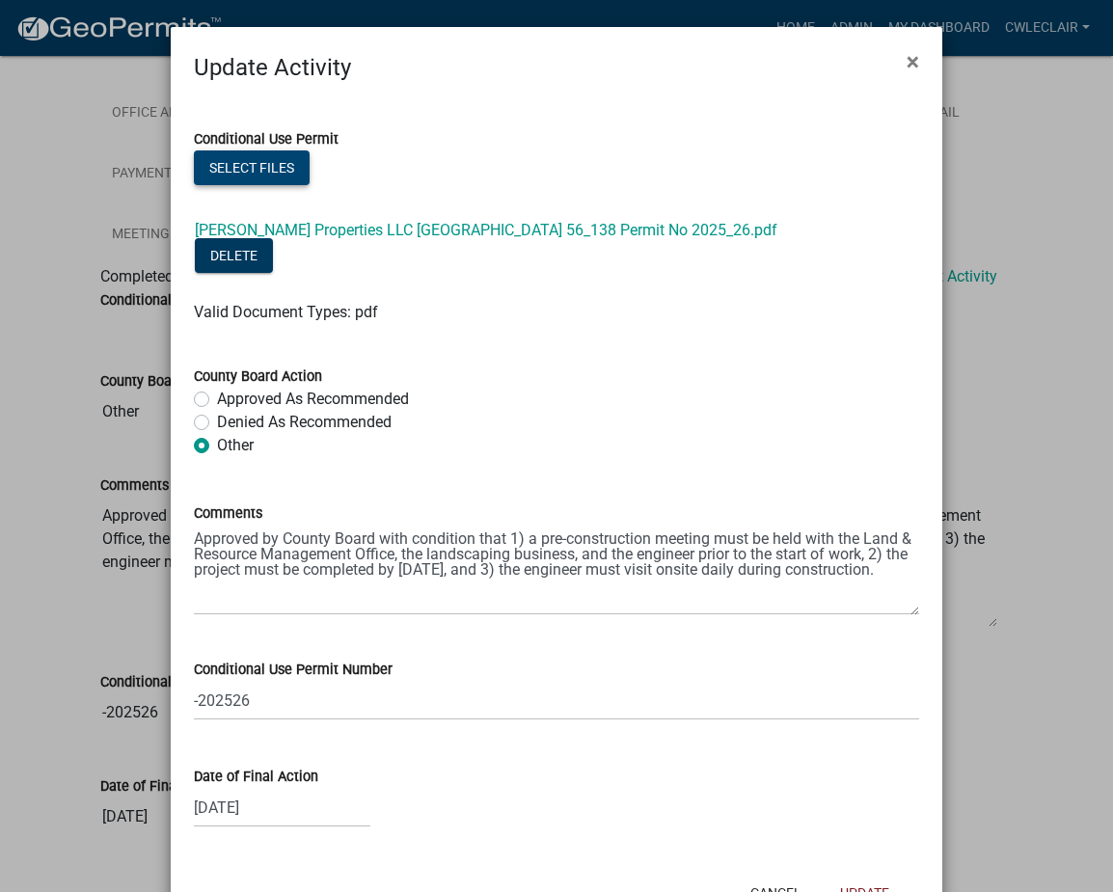
scroll to position [49, 0]
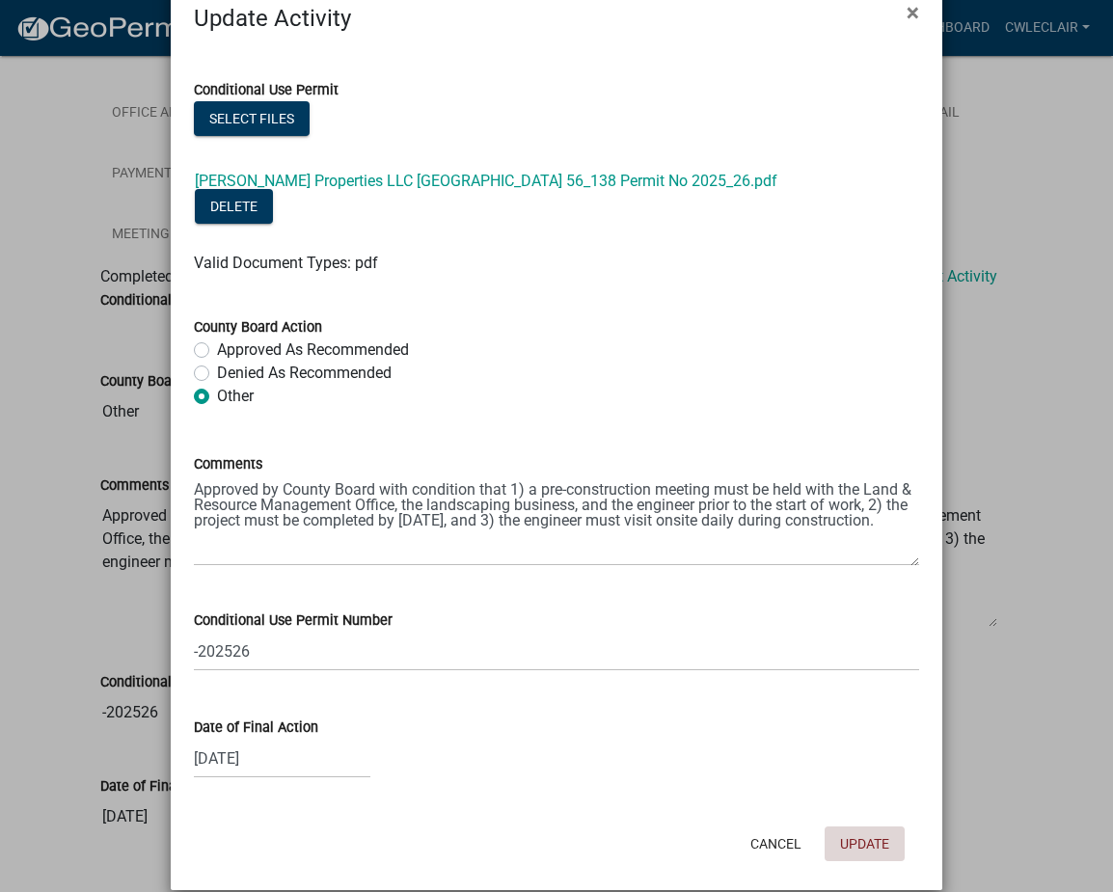
click at [843, 827] on button "Update" at bounding box center [865, 844] width 80 height 35
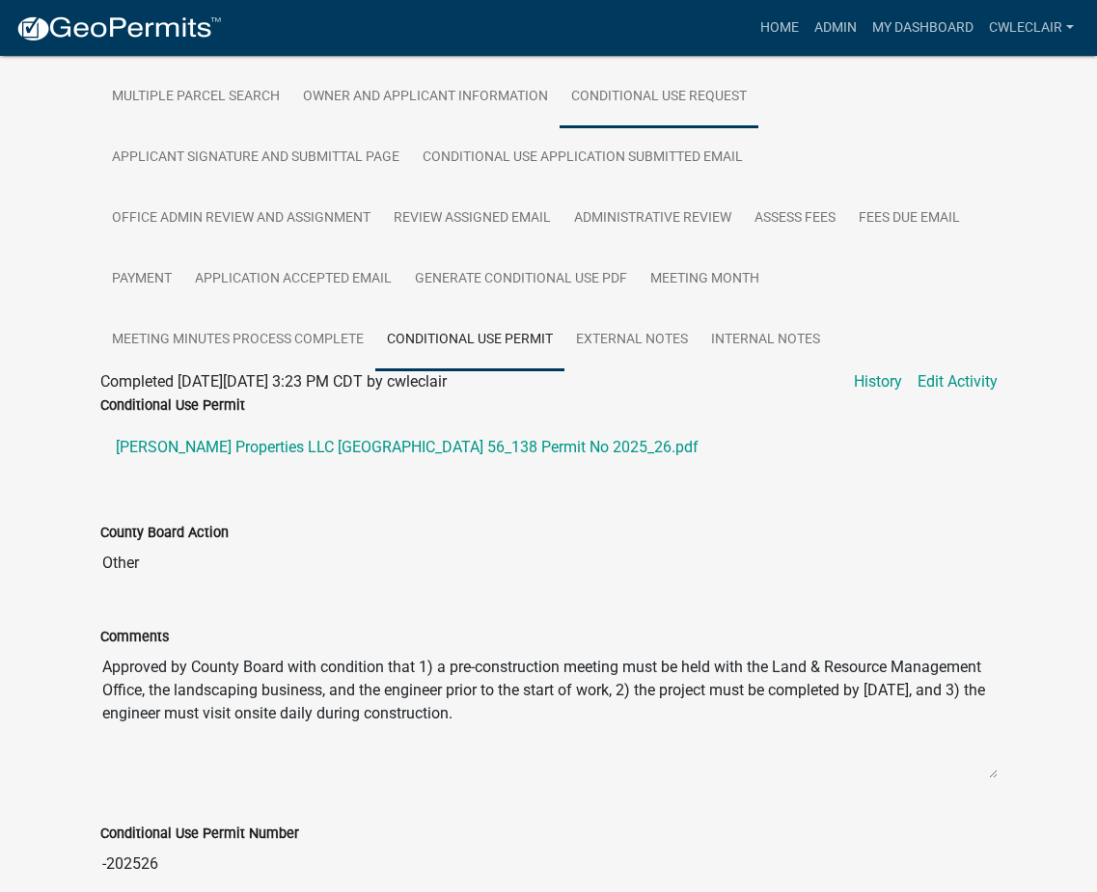
scroll to position [548, 0]
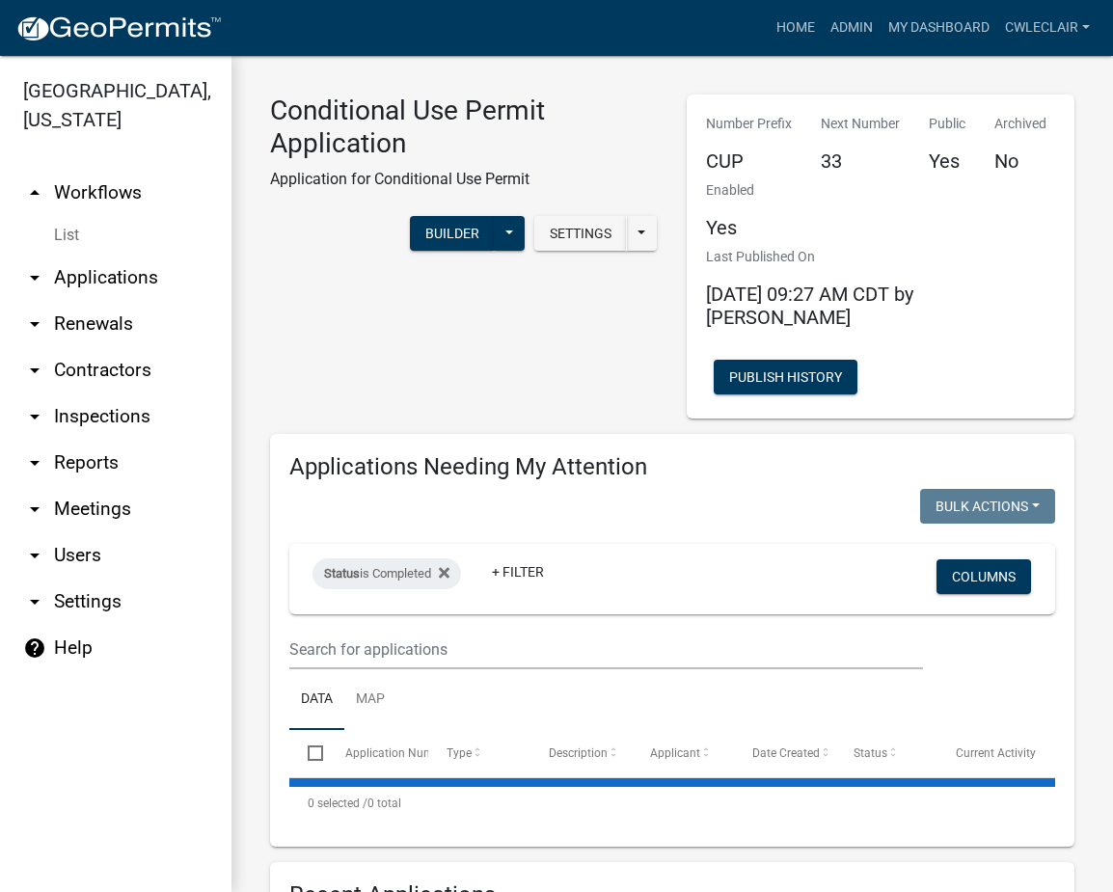
select select "3: 100"
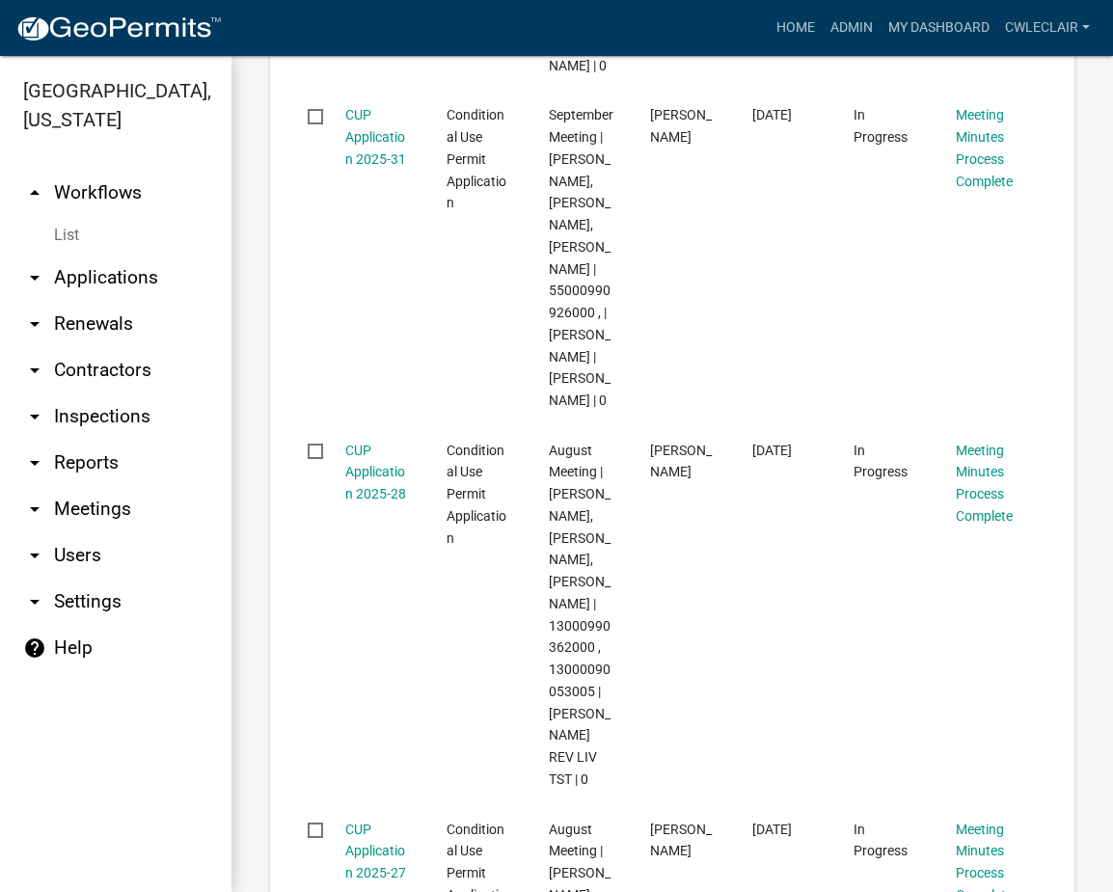
scroll to position [2310, 0]
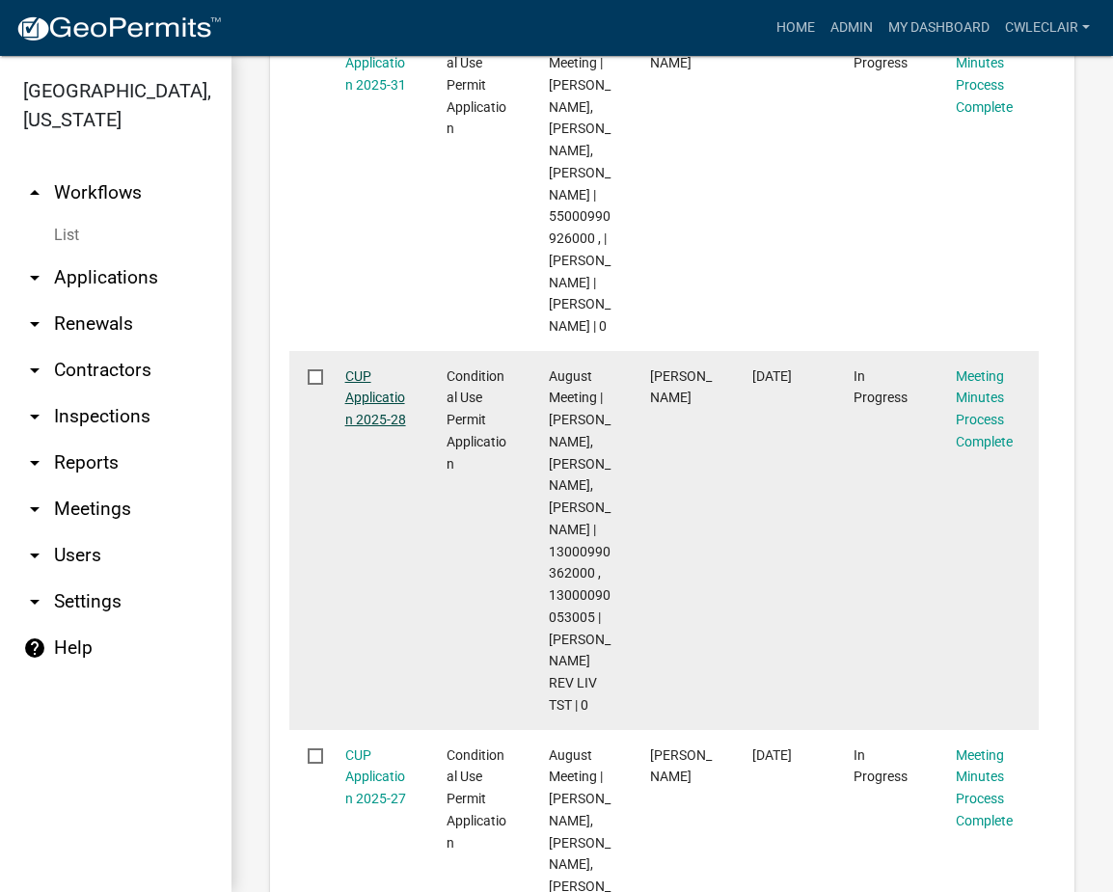
click at [388, 428] on link "CUP Application 2025-28" at bounding box center [375, 399] width 61 height 60
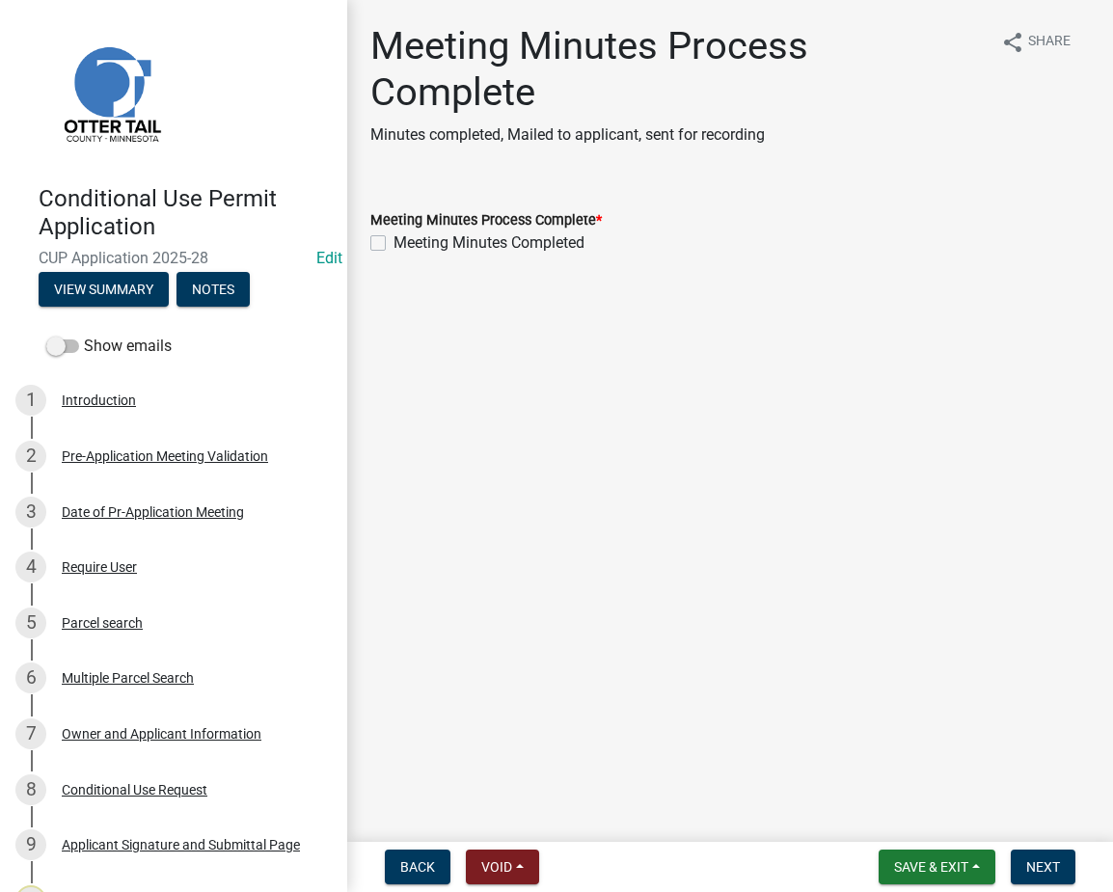
click at [394, 241] on label "Meeting Minutes Completed" at bounding box center [489, 243] width 191 height 23
click at [394, 241] on input "Meeting Minutes Completed" at bounding box center [400, 238] width 13 height 13
checkbox input "true"
click at [1044, 858] on button "Next" at bounding box center [1043, 867] width 65 height 35
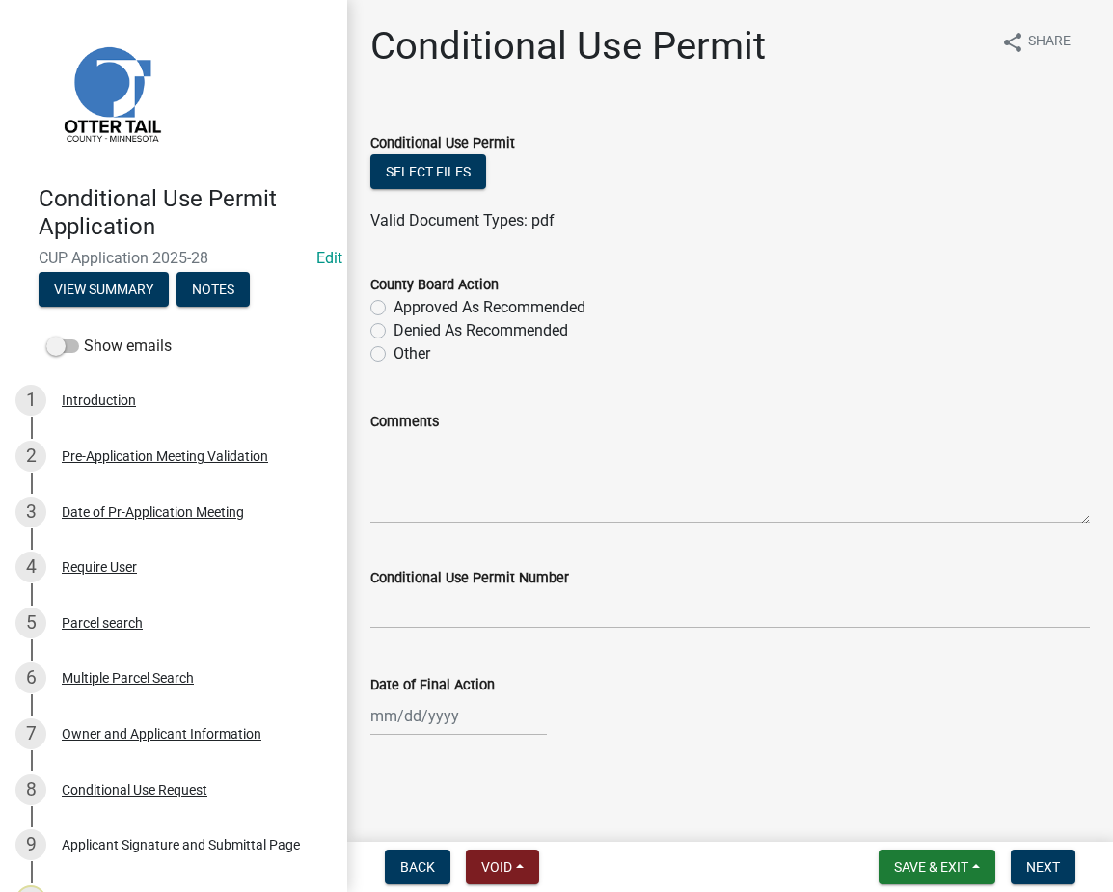
click at [394, 308] on label "Approved As Recommended" at bounding box center [490, 307] width 192 height 23
click at [394, 308] on input "Approved As Recommended" at bounding box center [400, 302] width 13 height 13
radio input "true"
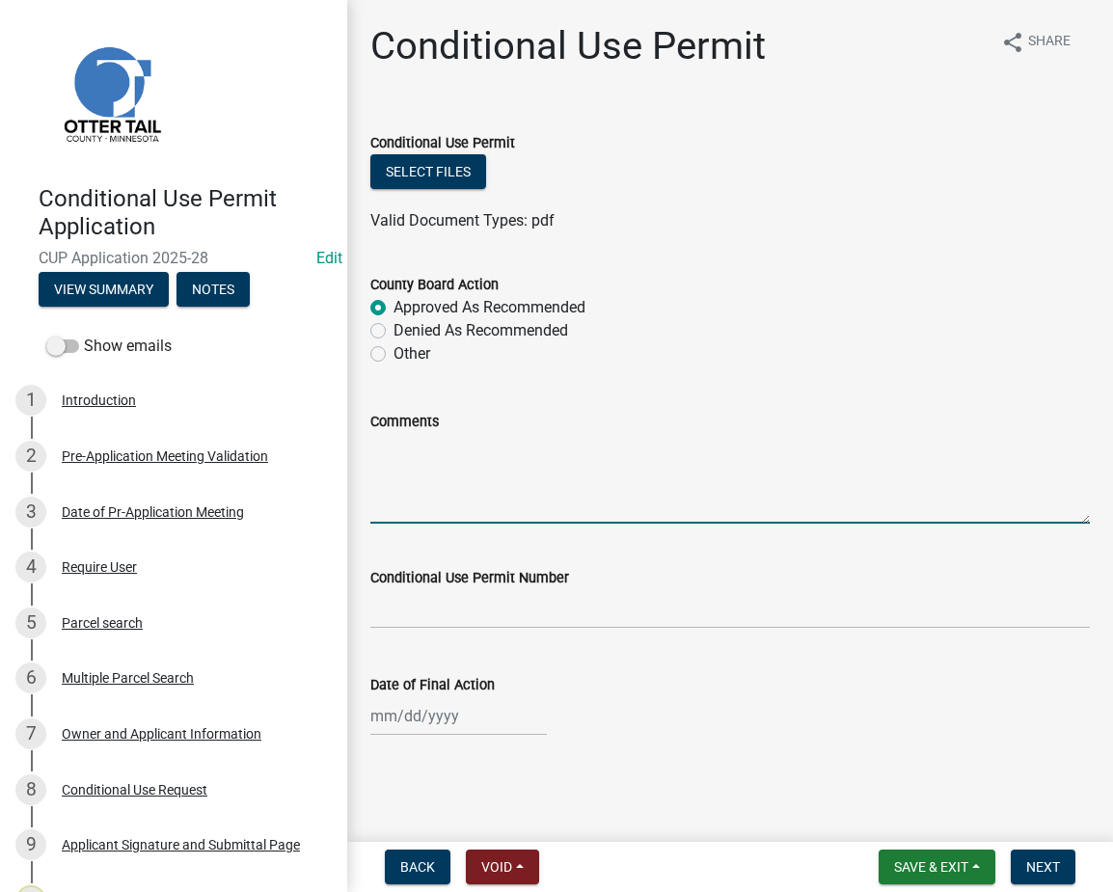
click at [447, 483] on textarea "Comments" at bounding box center [730, 478] width 720 height 91
type textarea "Approved as presented."
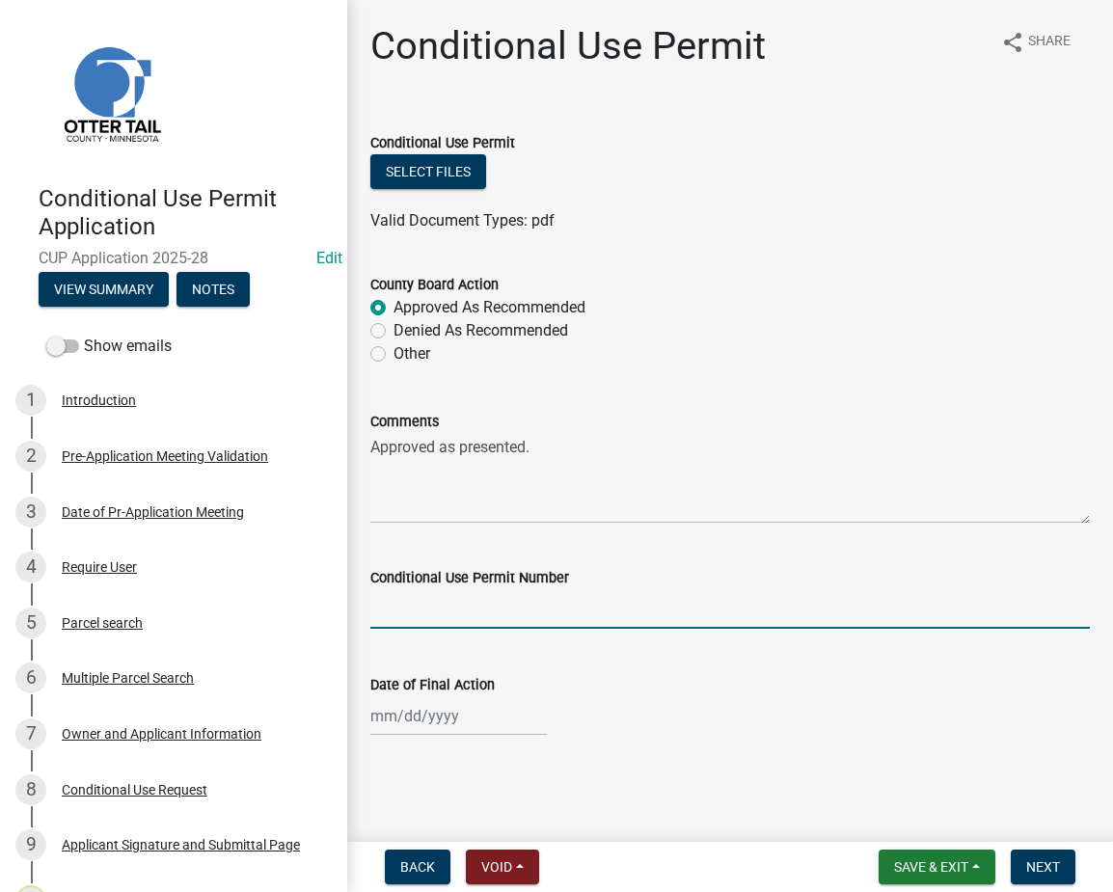
click at [432, 606] on input "text" at bounding box center [730, 609] width 720 height 40
type input "-202528"
click at [415, 718] on input "Date of Final Action" at bounding box center [458, 717] width 177 height 40
select select "9"
select select "2025"
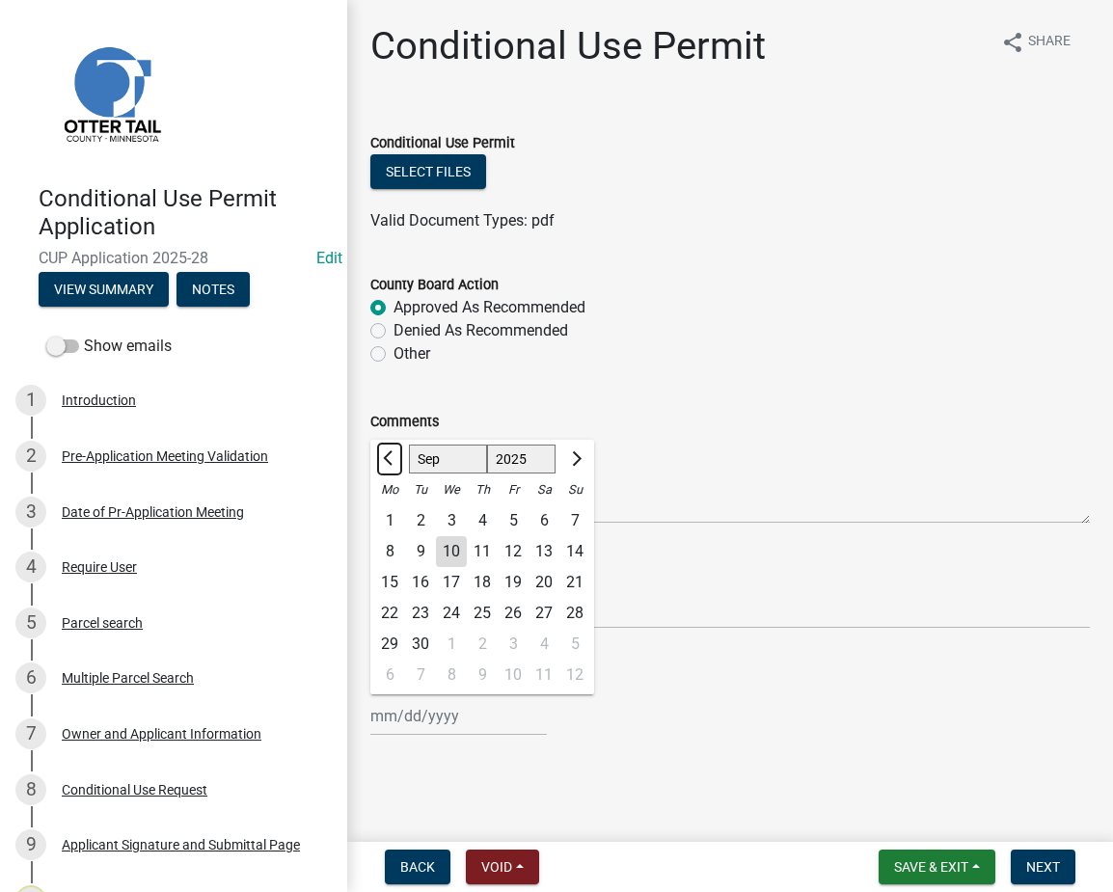
click at [388, 456] on span "Previous month" at bounding box center [390, 459] width 14 height 14
select select "8"
click at [422, 644] on div "26" at bounding box center [420, 644] width 31 height 31
type input "[DATE]"
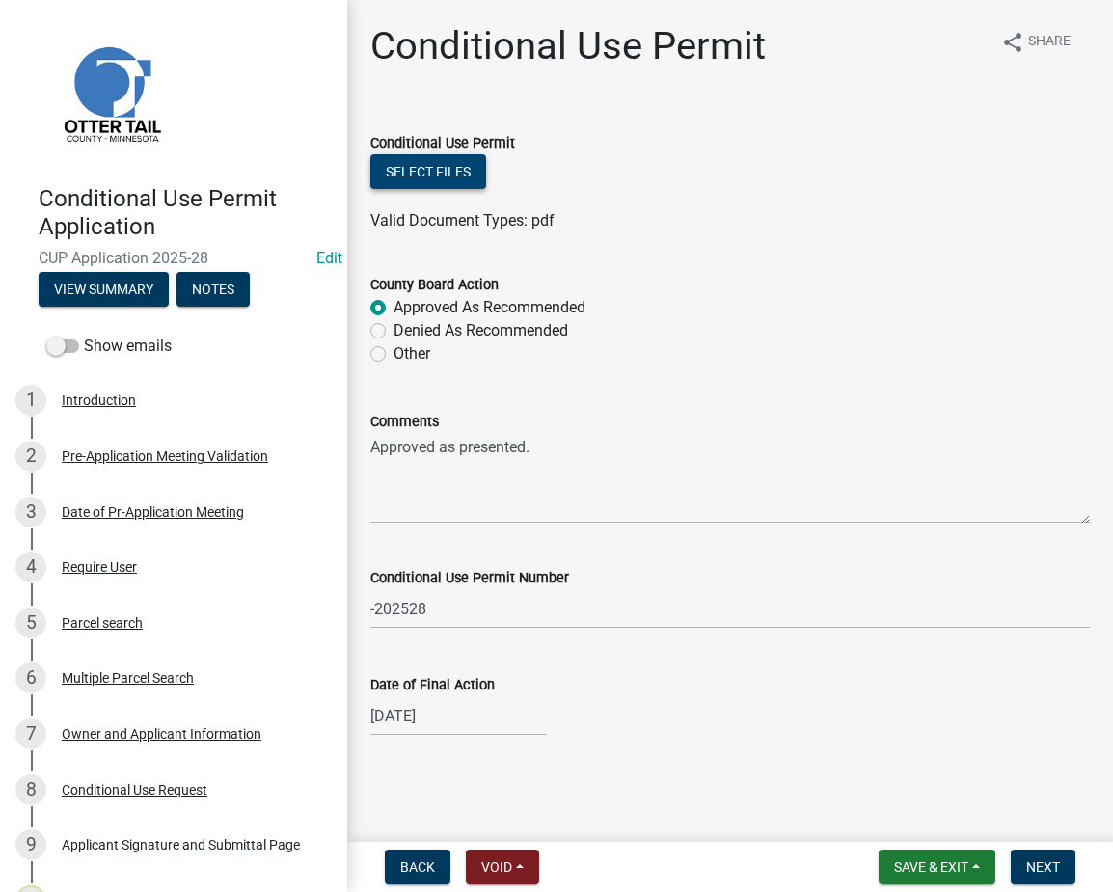
click at [422, 177] on button "Select files" at bounding box center [428, 171] width 116 height 35
click at [452, 177] on button "Select files" at bounding box center [428, 171] width 116 height 35
click at [428, 170] on button "Select files" at bounding box center [428, 171] width 116 height 35
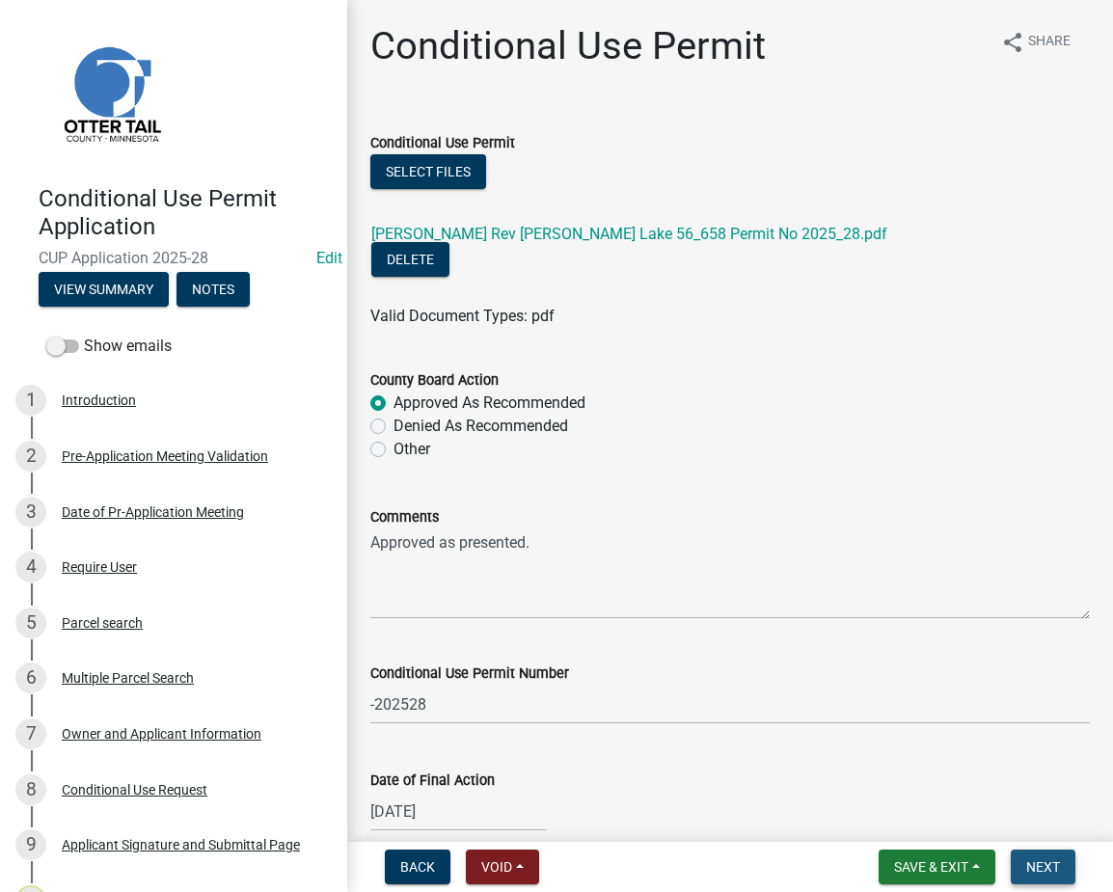
click at [1046, 867] on span "Next" at bounding box center [1044, 867] width 34 height 15
